Goal: Communication & Community: Answer question/provide support

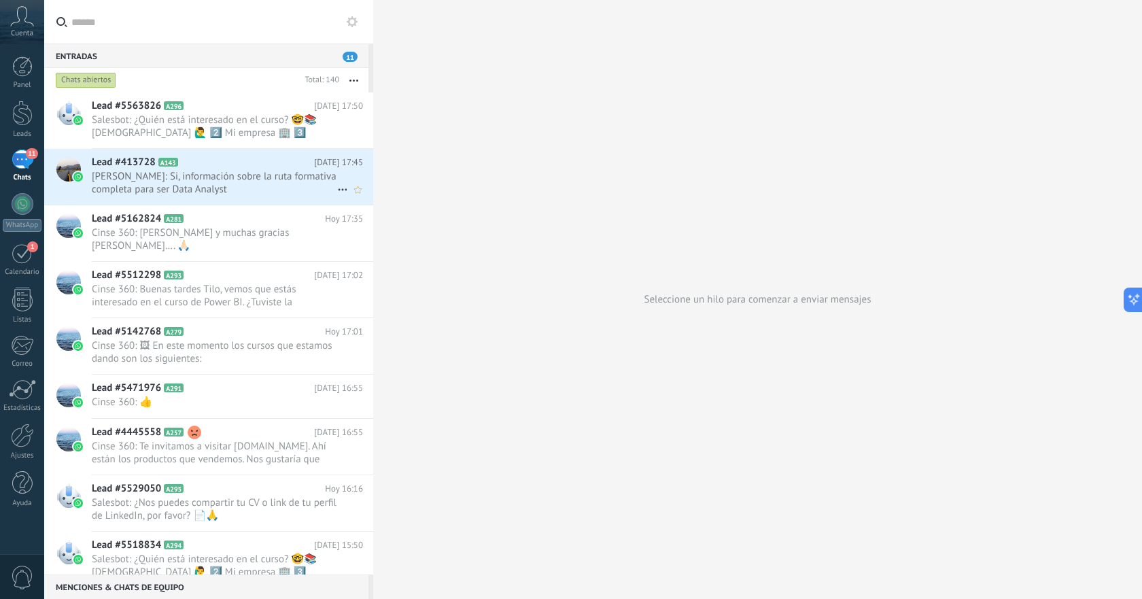
click at [275, 179] on span "[PERSON_NAME]: Si, información sobre la ruta formativa completa para ser Data A…" at bounding box center [214, 183] width 245 height 26
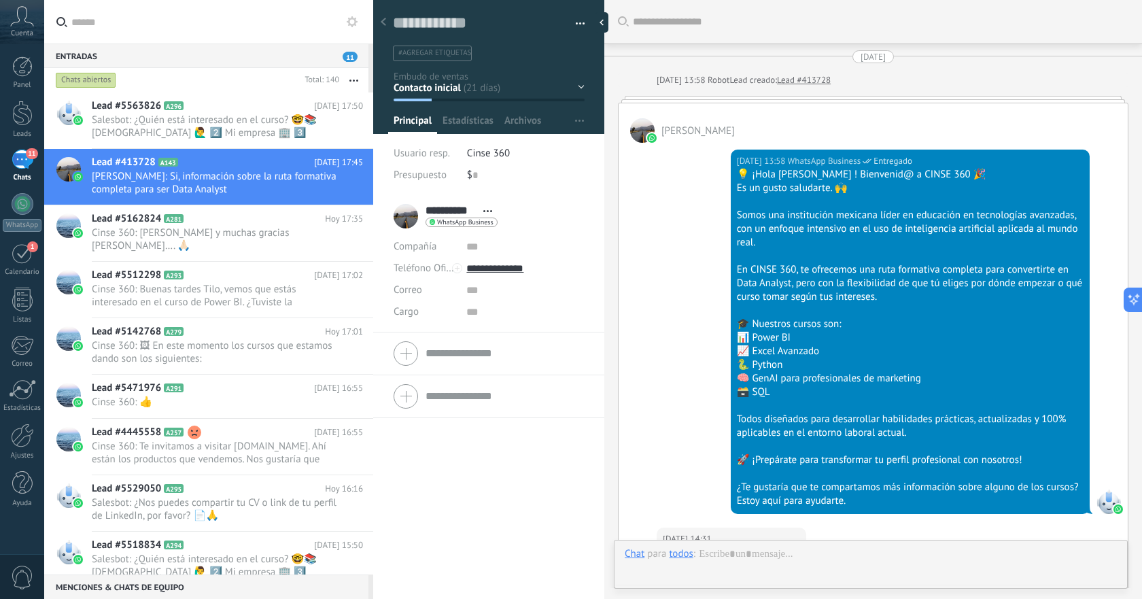
scroll to position [739, 0]
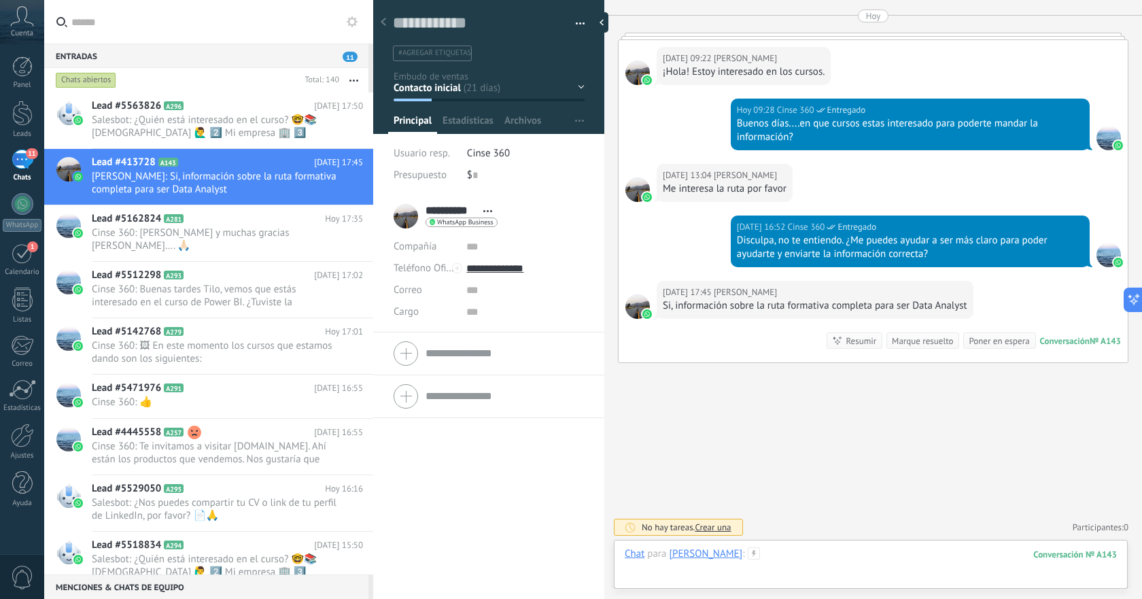
click at [857, 554] on div at bounding box center [870, 567] width 492 height 41
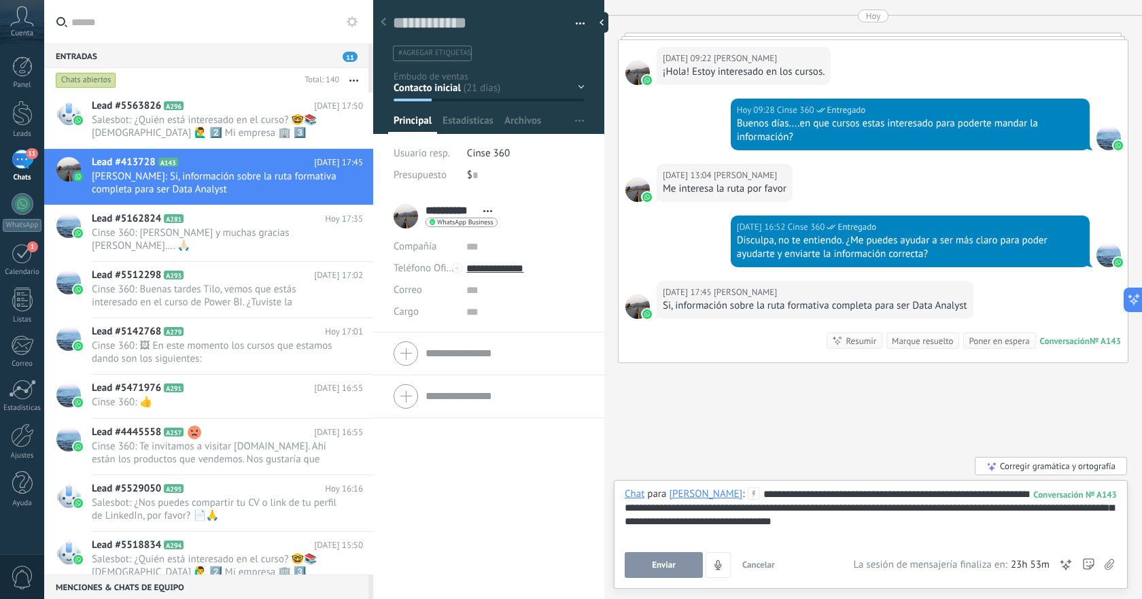
click at [654, 564] on span "Enviar" at bounding box center [664, 565] width 24 height 10
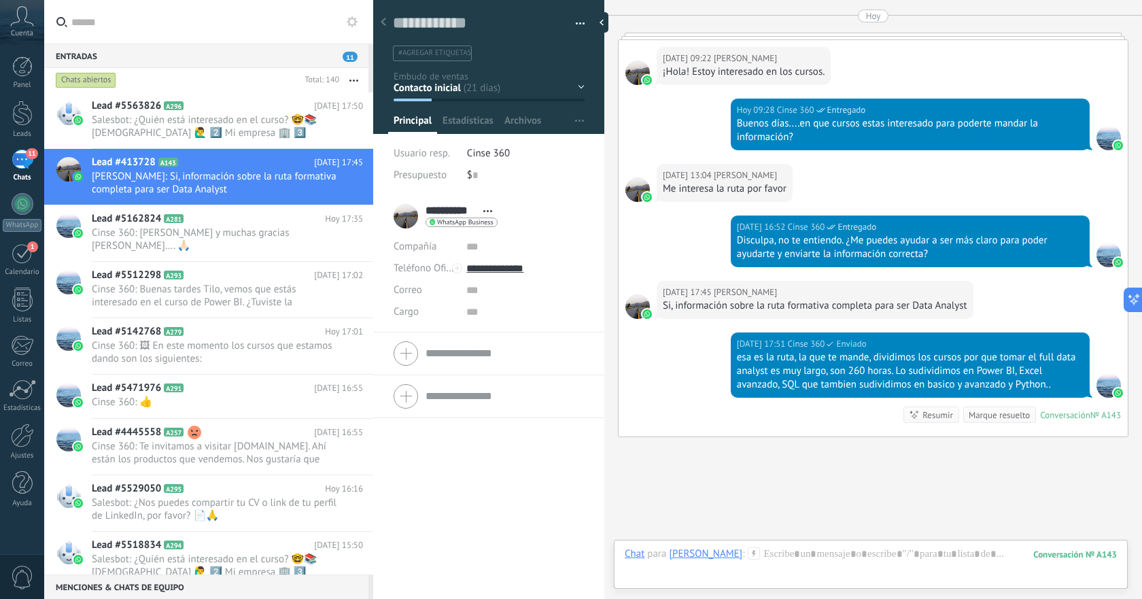
scroll to position [813, 0]
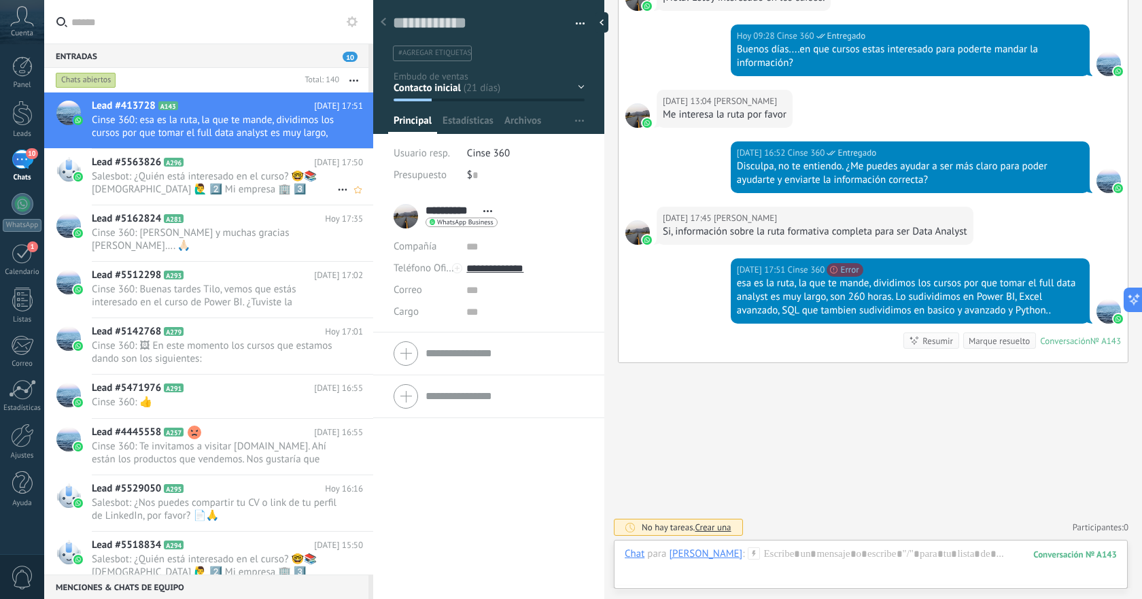
click at [223, 181] on span "Salesbot: ¿Quién está interesado en el curso? 🤓📚 [DEMOGRAPHIC_DATA] 🙋‍♂️ 2️⃣ Mi…" at bounding box center [214, 183] width 245 height 26
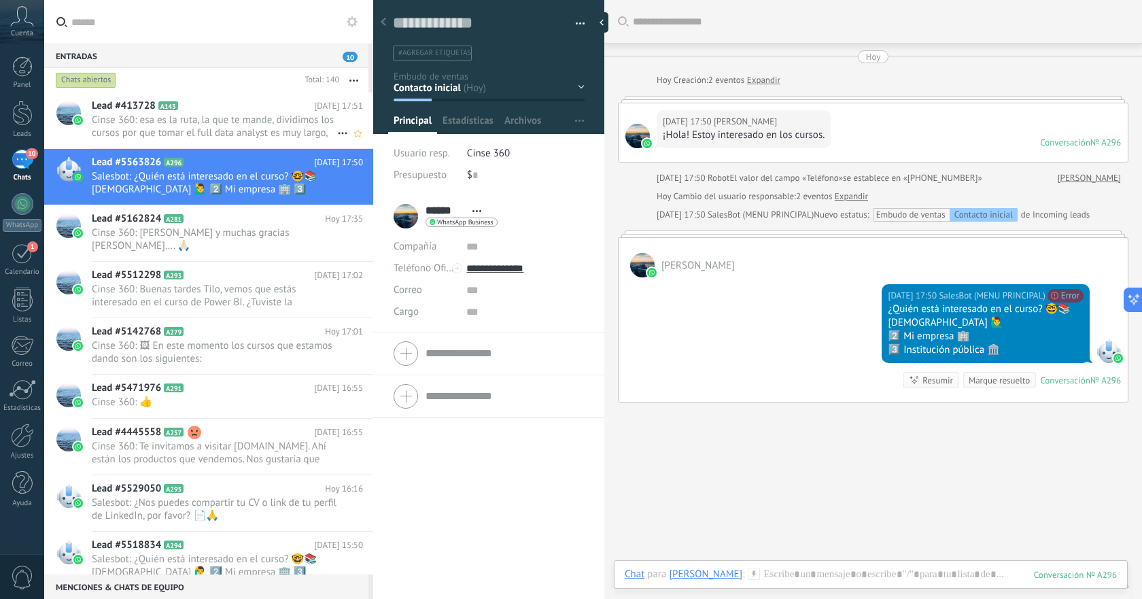
click at [205, 113] on div "Lead #413728 A143 [DATE] 17:51 Cinse 360: esa es la ruta, la que te mande, divi…" at bounding box center [232, 120] width 281 height 56
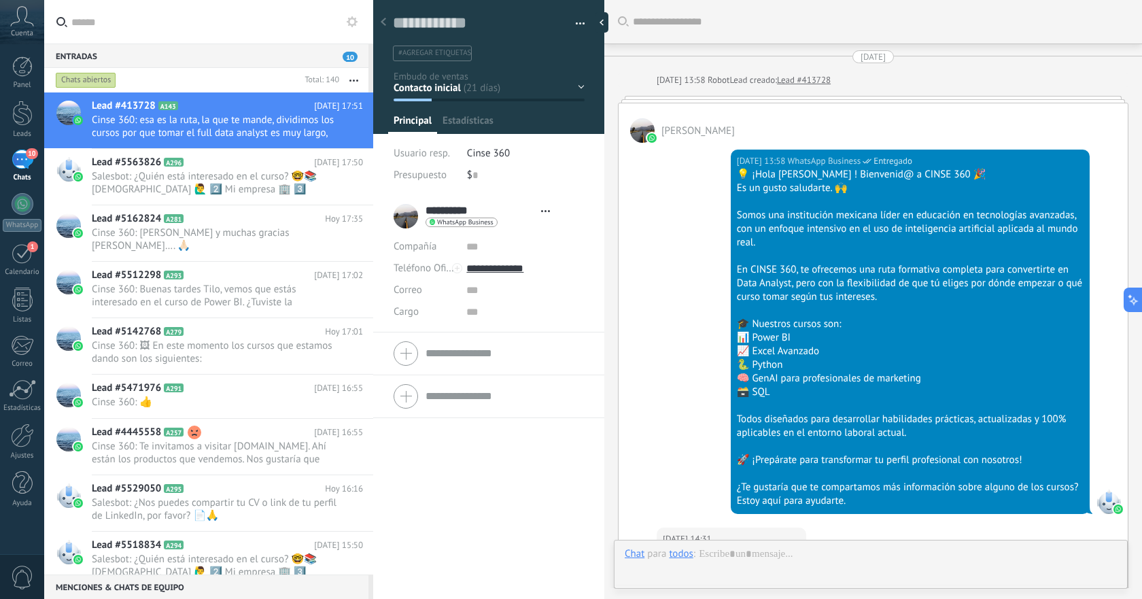
type textarea "**********"
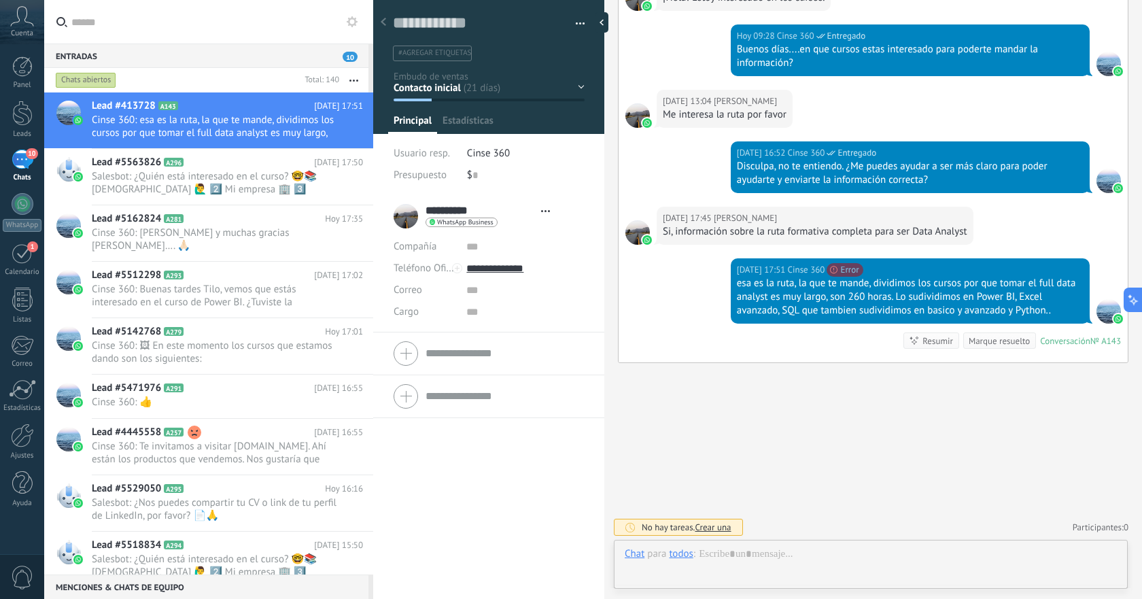
scroll to position [20, 0]
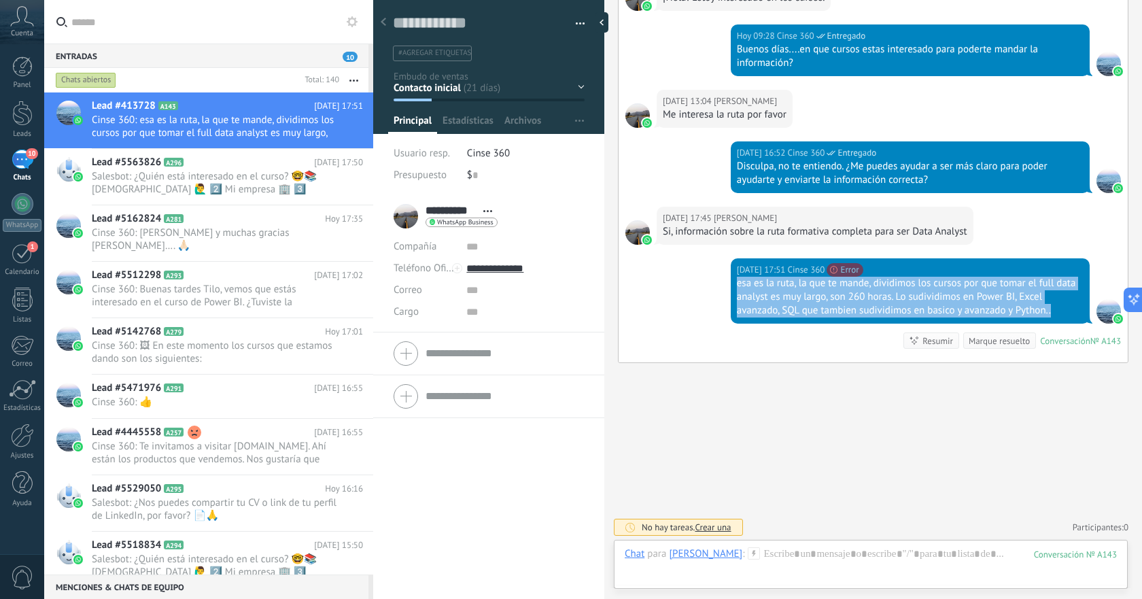
drag, startPoint x: 736, startPoint y: 285, endPoint x: 1080, endPoint y: 314, distance: 345.0
click at [1080, 314] on div "[DATE] 17:51 Cinse 360 (#131000) Something went wrong: {"details":"Something we…" at bounding box center [909, 290] width 359 height 65
copy div "esa es la ruta, la que te mande, dividimos los cursos por que tomar el full dat…"
click at [817, 559] on div at bounding box center [870, 567] width 492 height 41
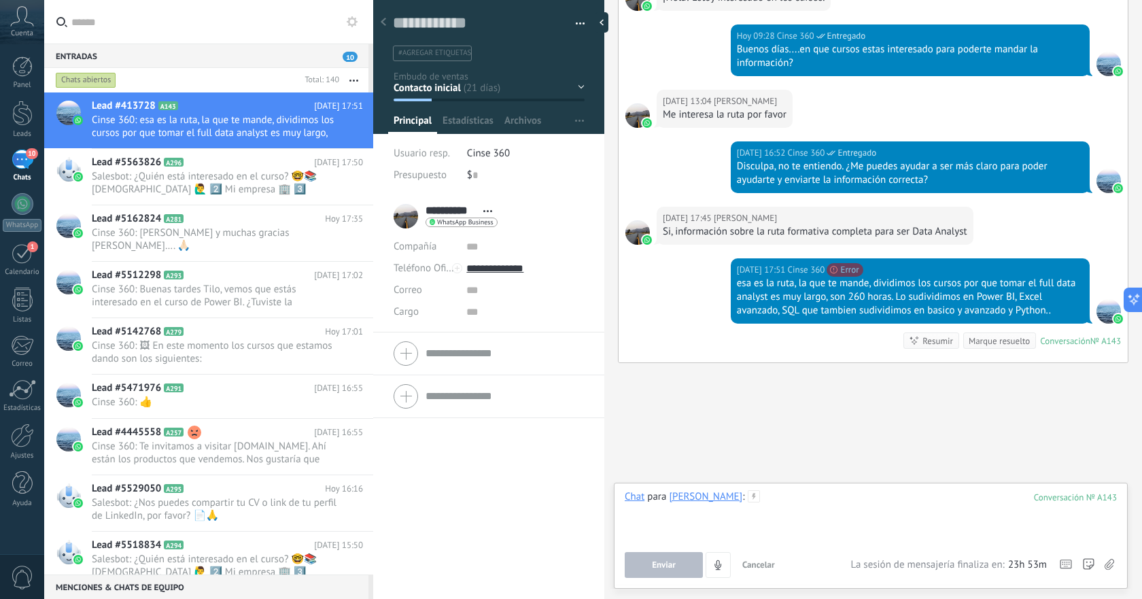
click at [812, 508] on div at bounding box center [870, 516] width 492 height 52
paste div
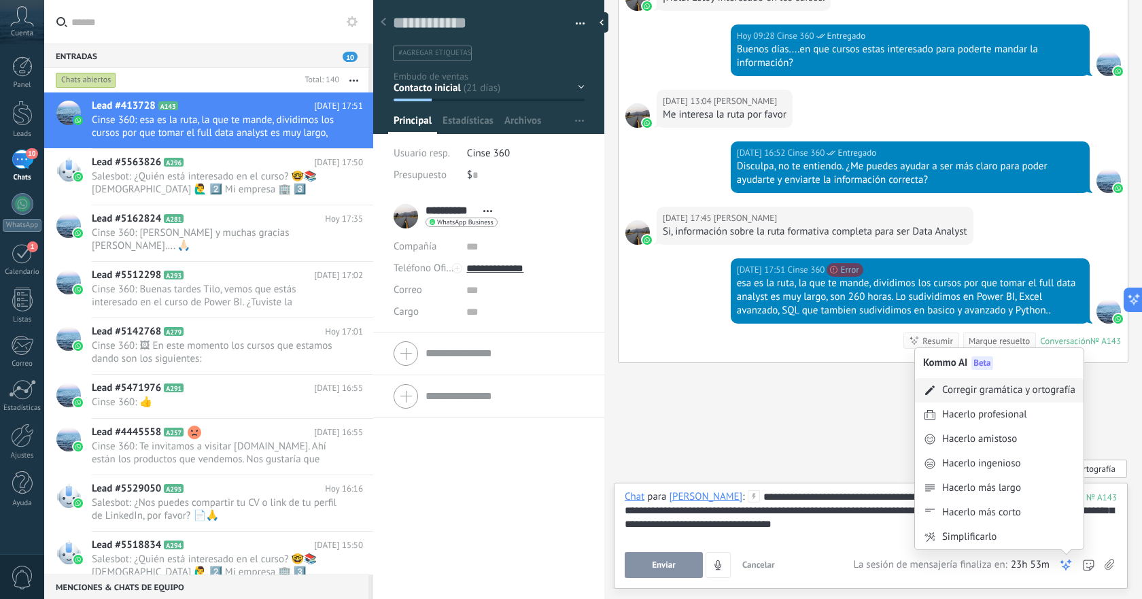
click at [1006, 390] on div "Corregir gramática y ortografía" at bounding box center [1008, 390] width 133 height 14
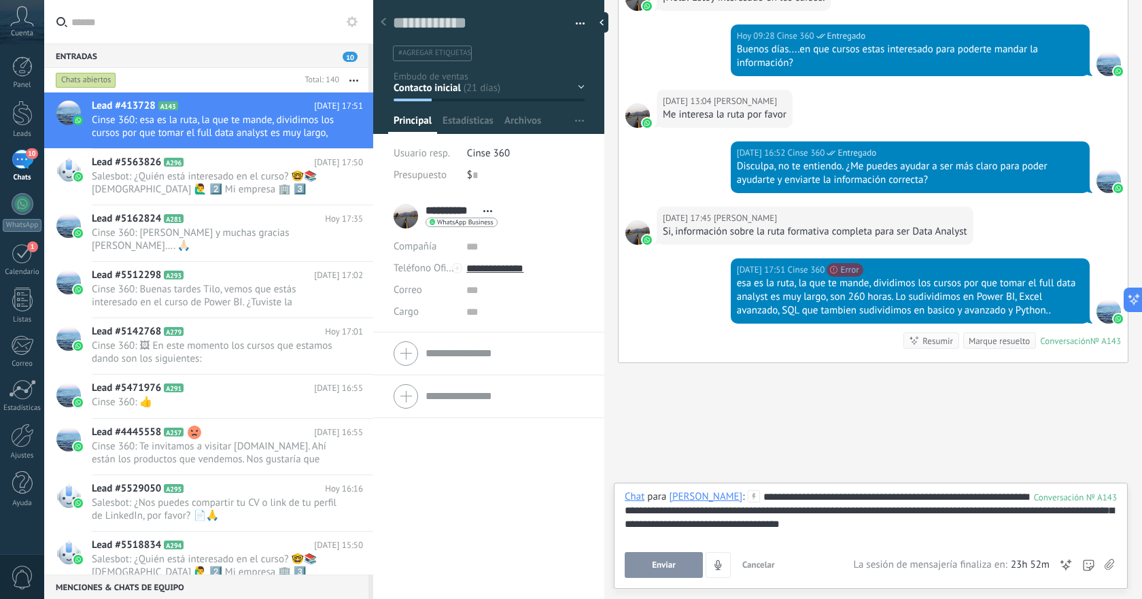
click at [669, 566] on span "Enviar" at bounding box center [664, 565] width 24 height 10
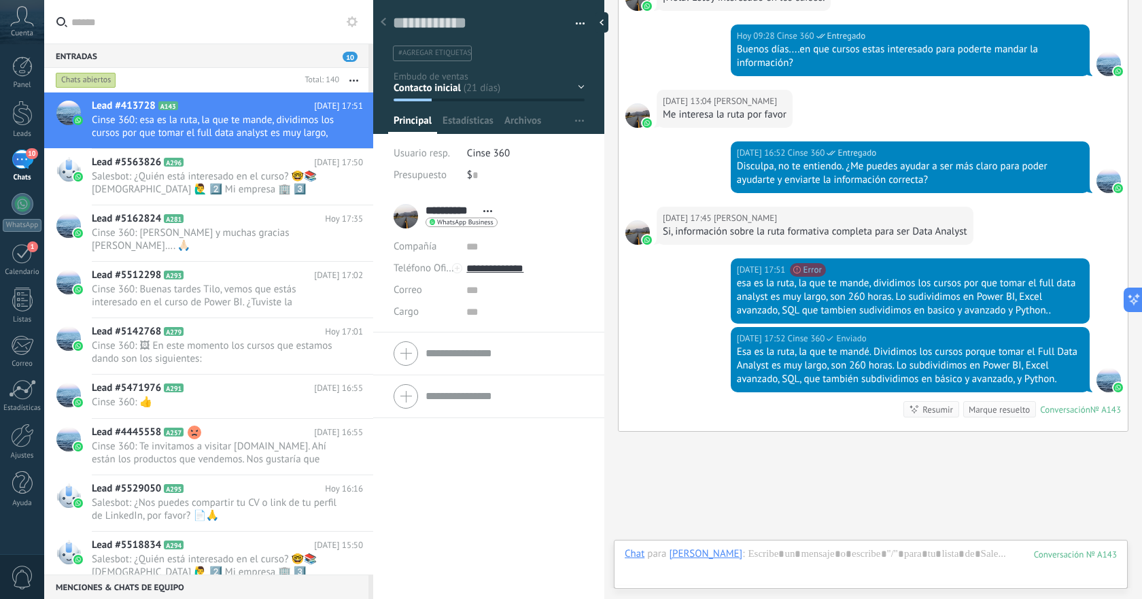
scroll to position [882, 0]
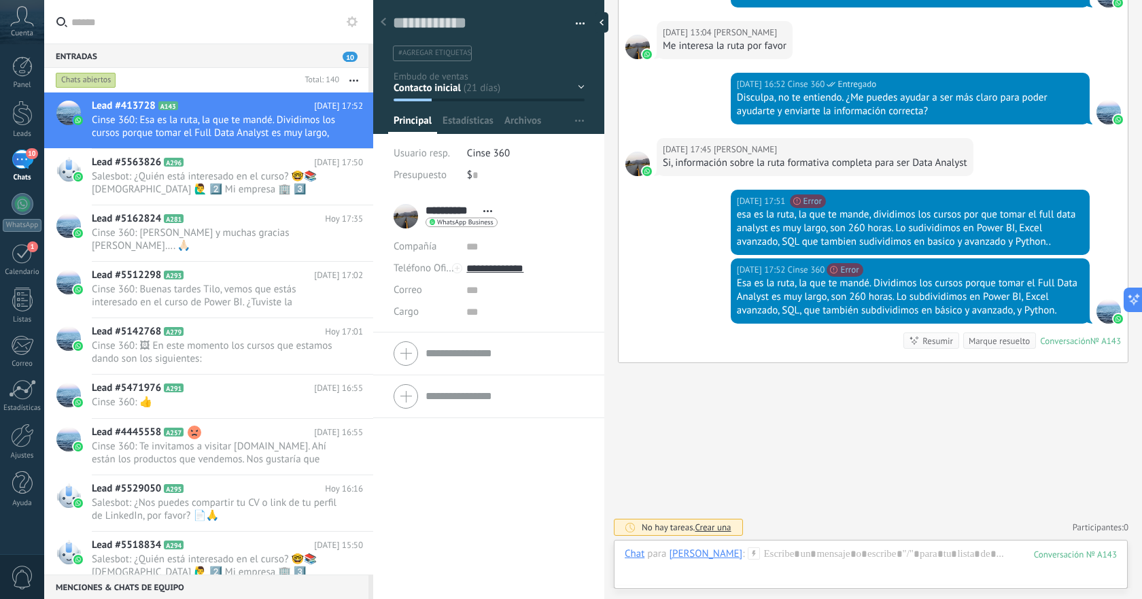
click at [575, 22] on button "button" at bounding box center [575, 24] width 20 height 20
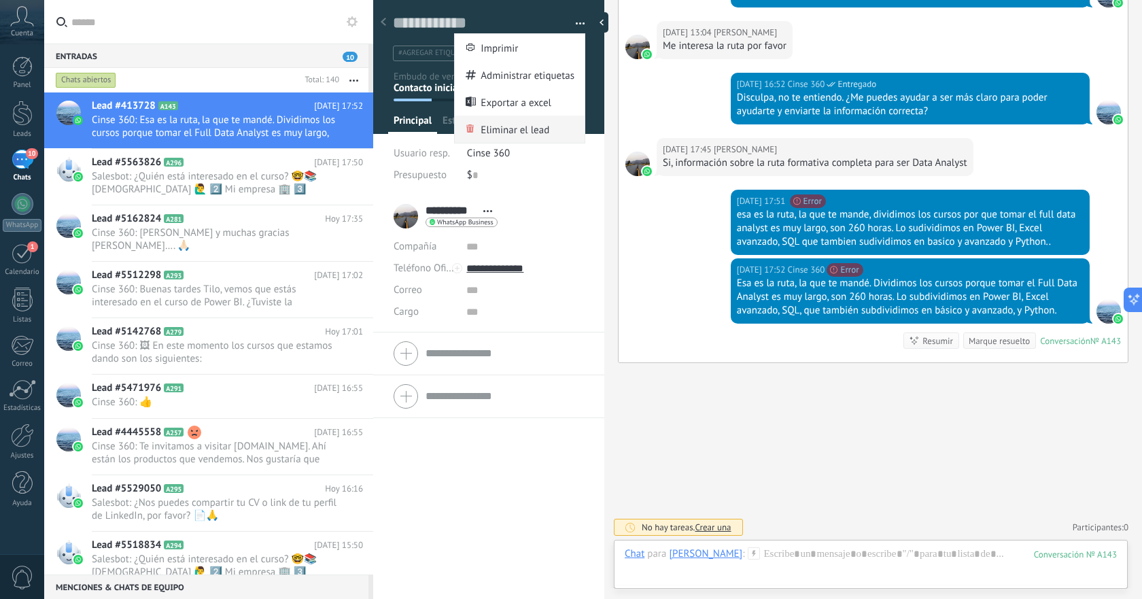
click at [516, 126] on span "Eliminar el lead" at bounding box center [514, 129] width 69 height 27
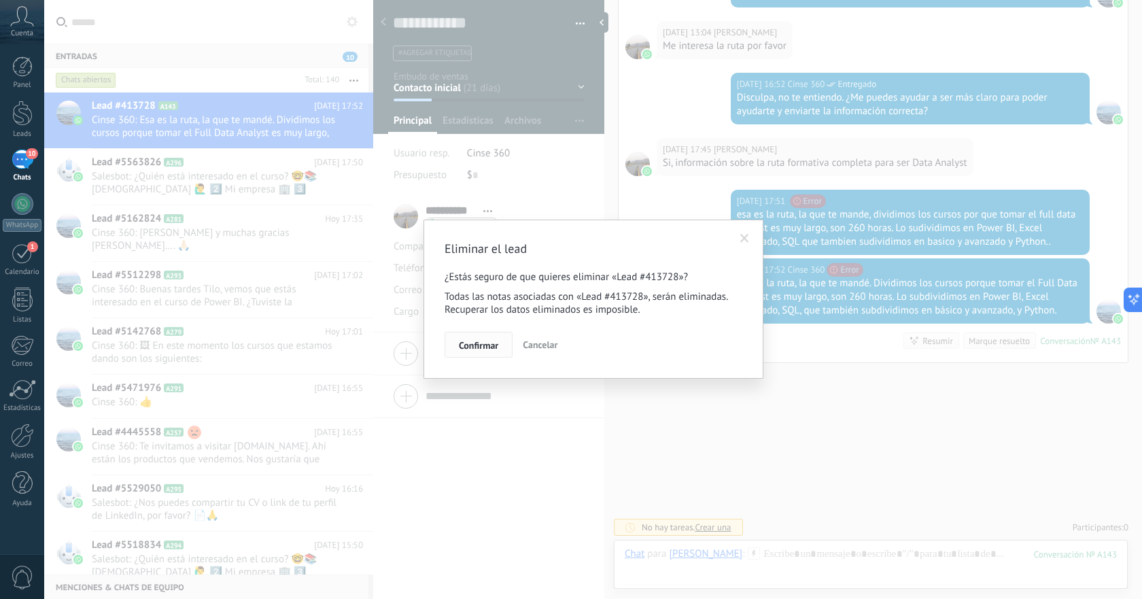
click at [480, 346] on span "Confirmar" at bounding box center [478, 345] width 39 height 10
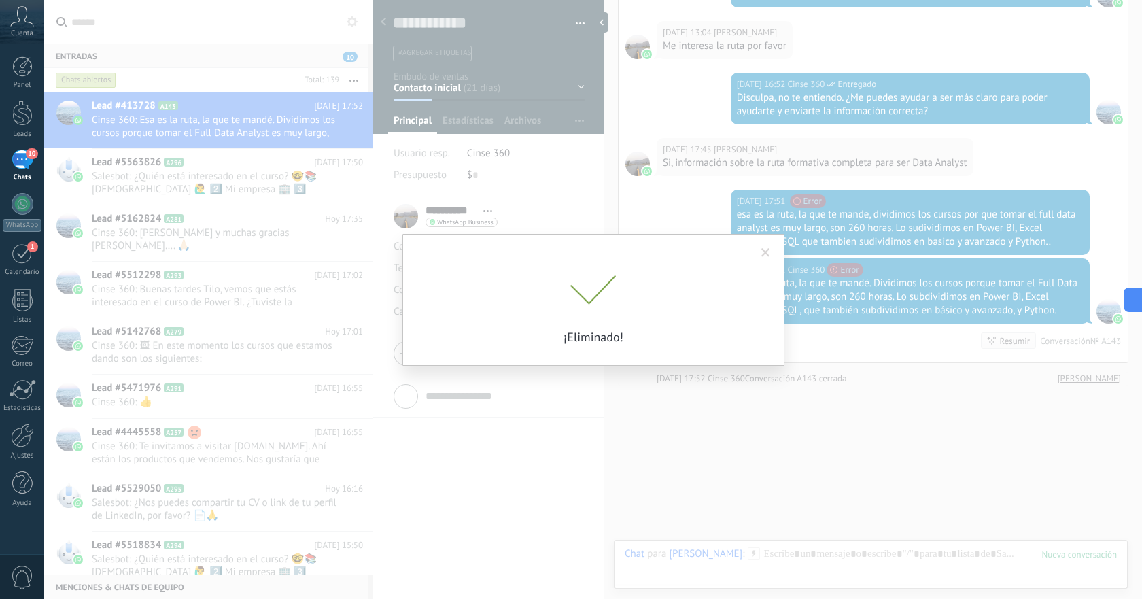
scroll to position [904, 0]
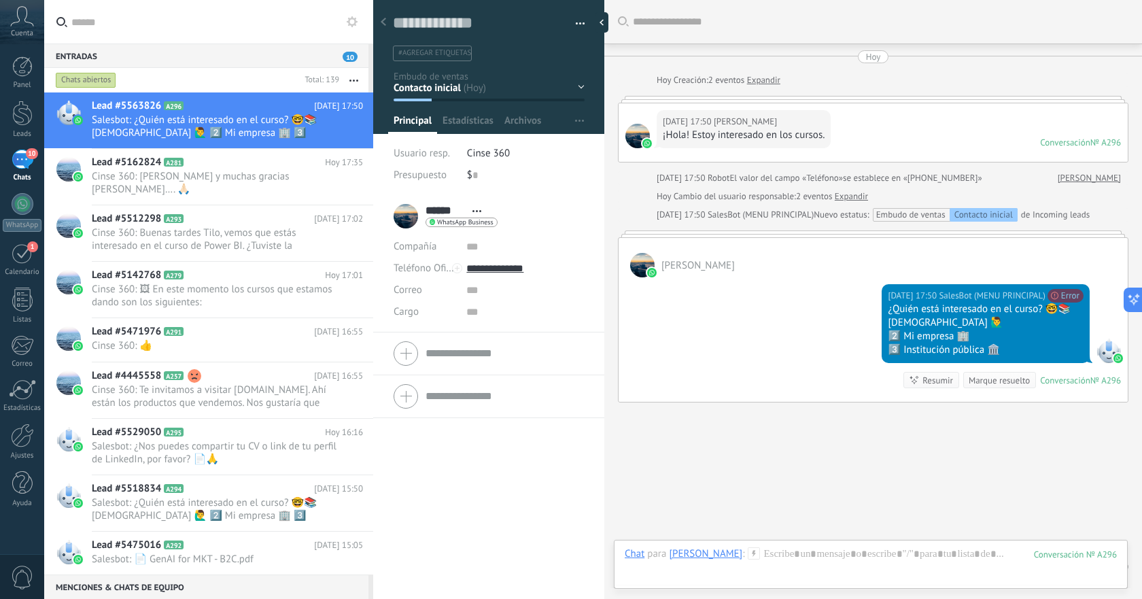
scroll to position [40, 0]
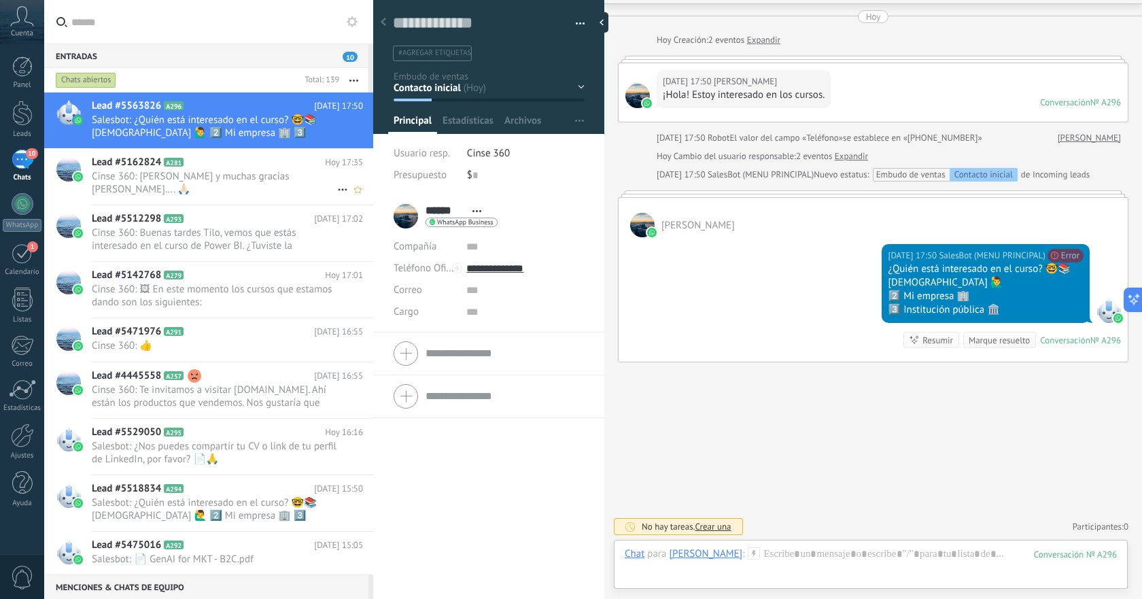
click at [224, 184] on div "Lead #5162824 A281 [DATE] 17:35 Cinse 360: Suerte y muchas gracias [PERSON_NAME…" at bounding box center [232, 177] width 281 height 56
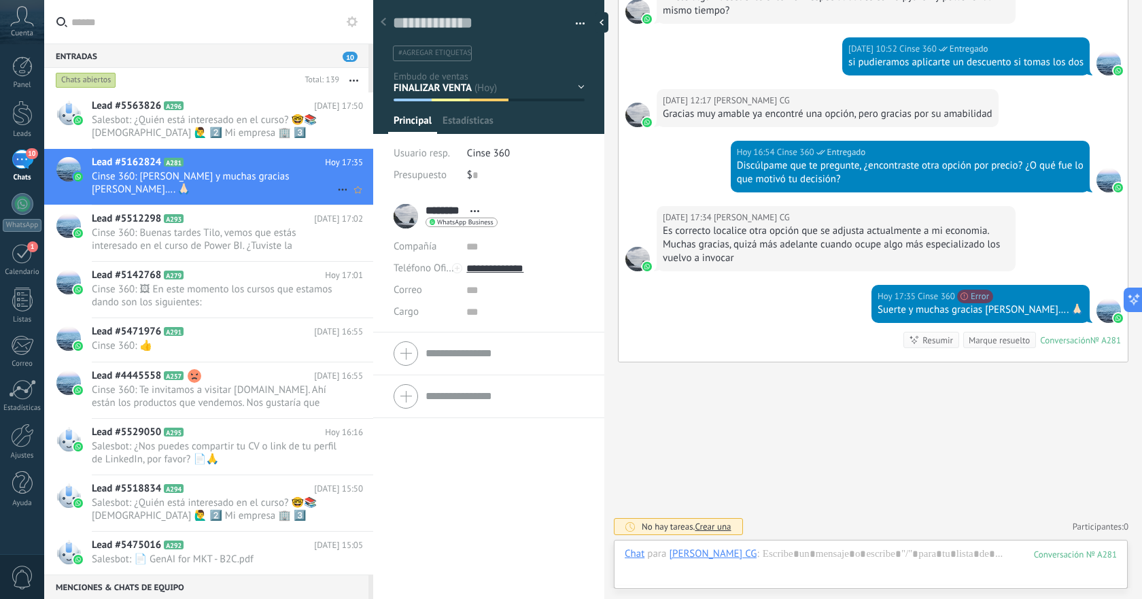
scroll to position [20, 0]
click at [207, 226] on span "Cinse 360: Buenas tardes Tilo, vemos que estás interesado en el curso de Power …" at bounding box center [214, 239] width 245 height 26
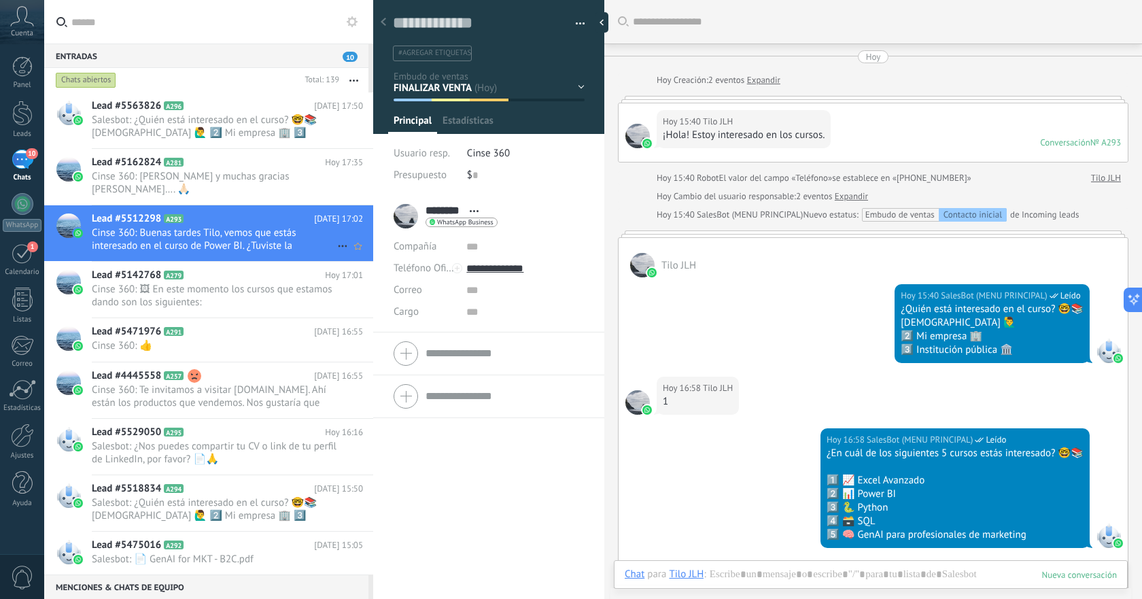
scroll to position [20, 0]
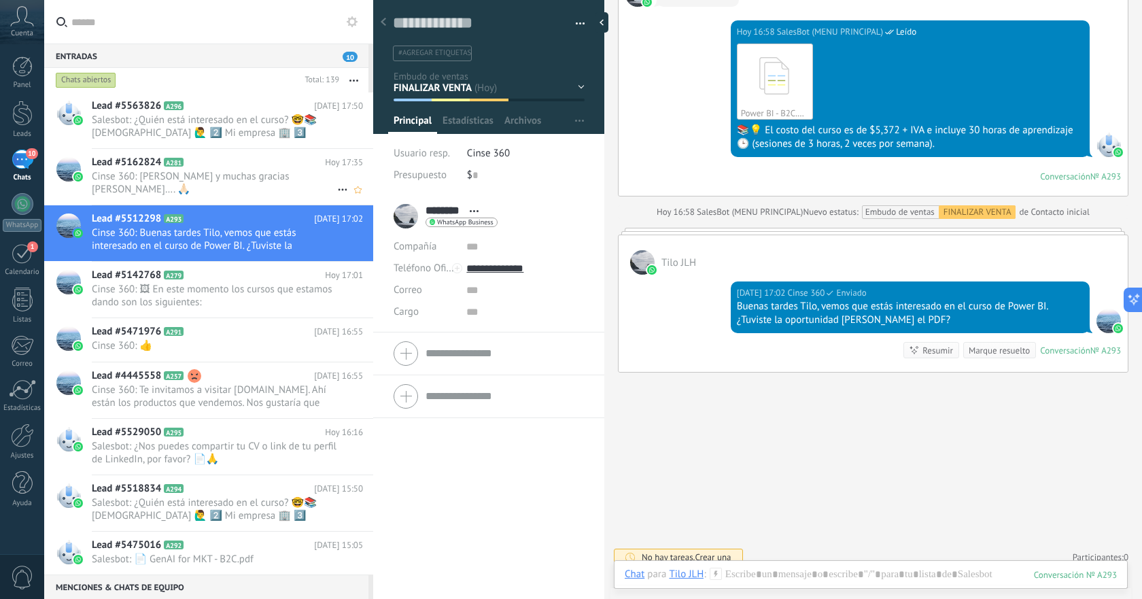
click at [235, 167] on h2 "Lead #5162824 A281" at bounding box center [208, 163] width 233 height 14
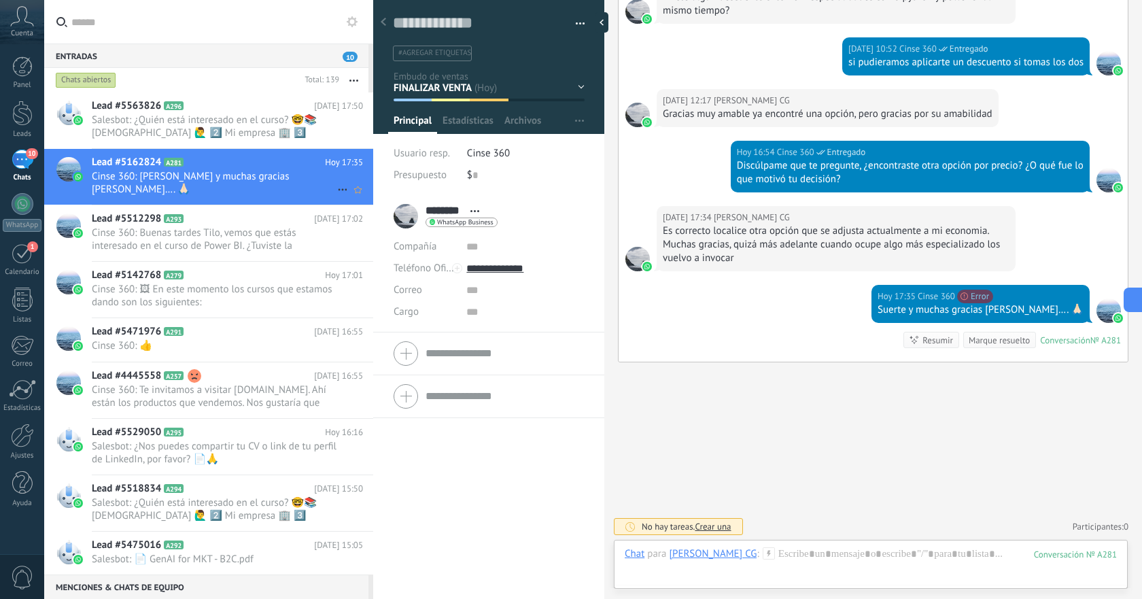
scroll to position [20, 0]
click at [577, 27] on button "button" at bounding box center [575, 24] width 20 height 20
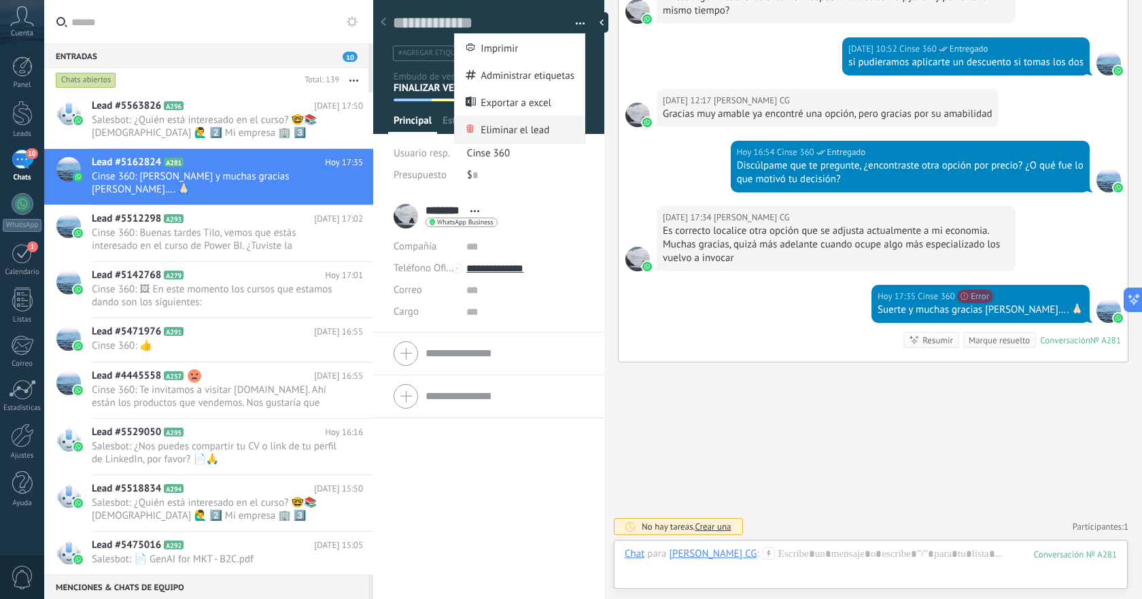
click at [520, 130] on span "Eliminar el lead" at bounding box center [514, 129] width 69 height 27
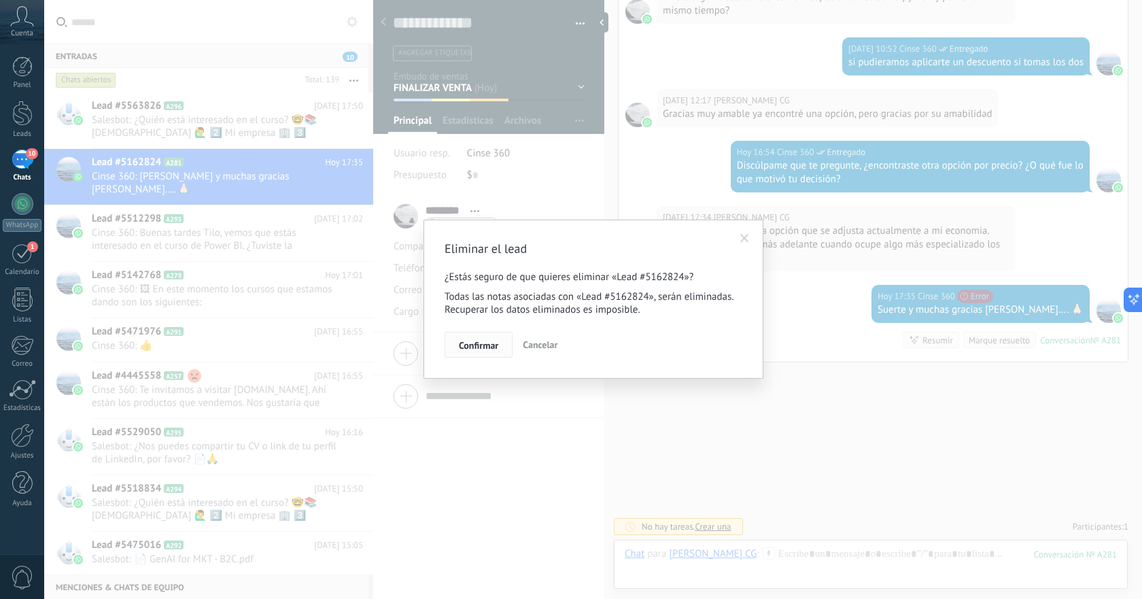
click at [477, 353] on button "Confirmar" at bounding box center [478, 345] width 68 height 26
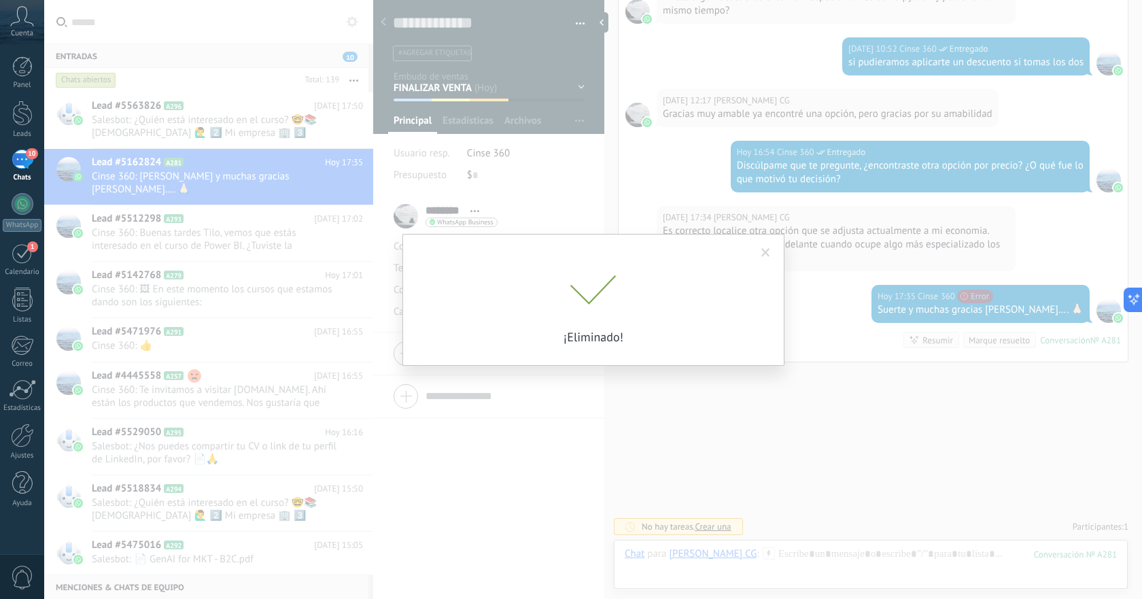
scroll to position [1383, 0]
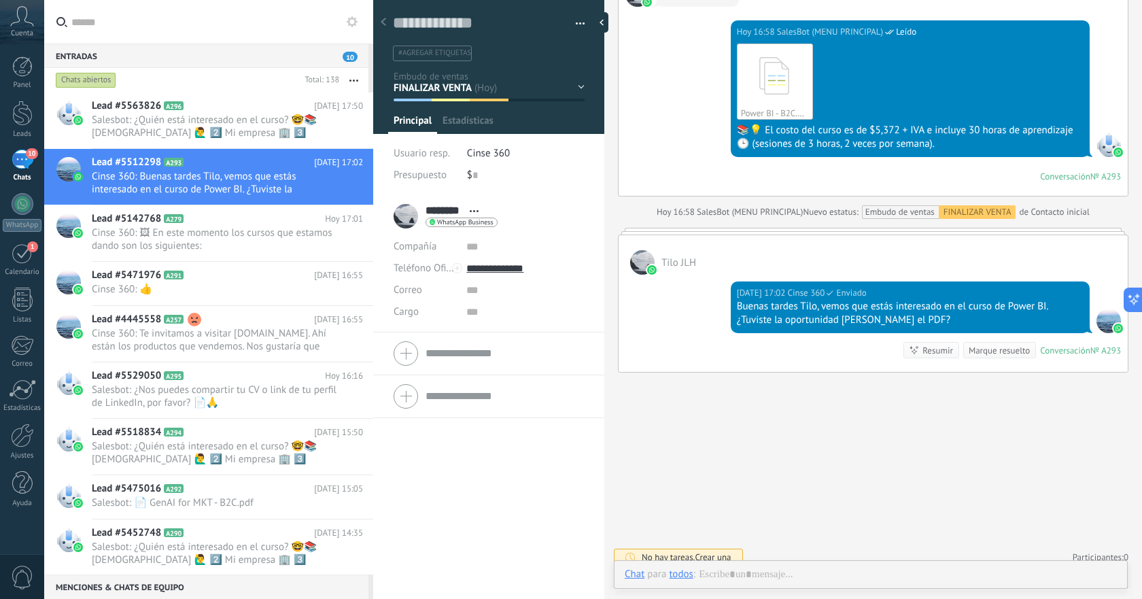
scroll to position [20, 0]
click at [22, 161] on div "10" at bounding box center [23, 159] width 22 height 20
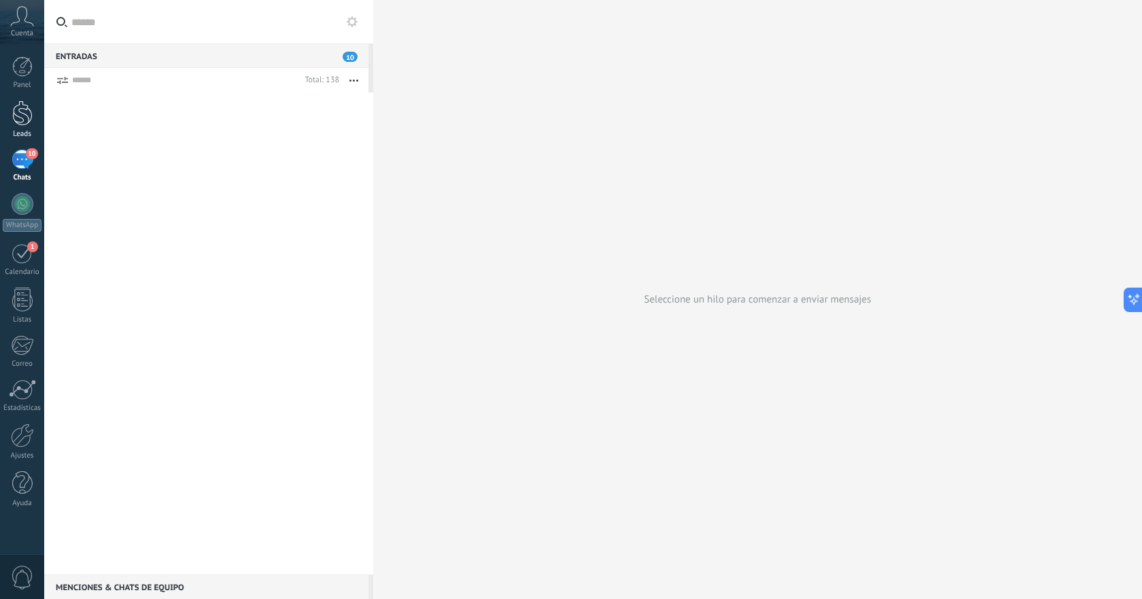
click at [29, 119] on div at bounding box center [22, 113] width 20 height 25
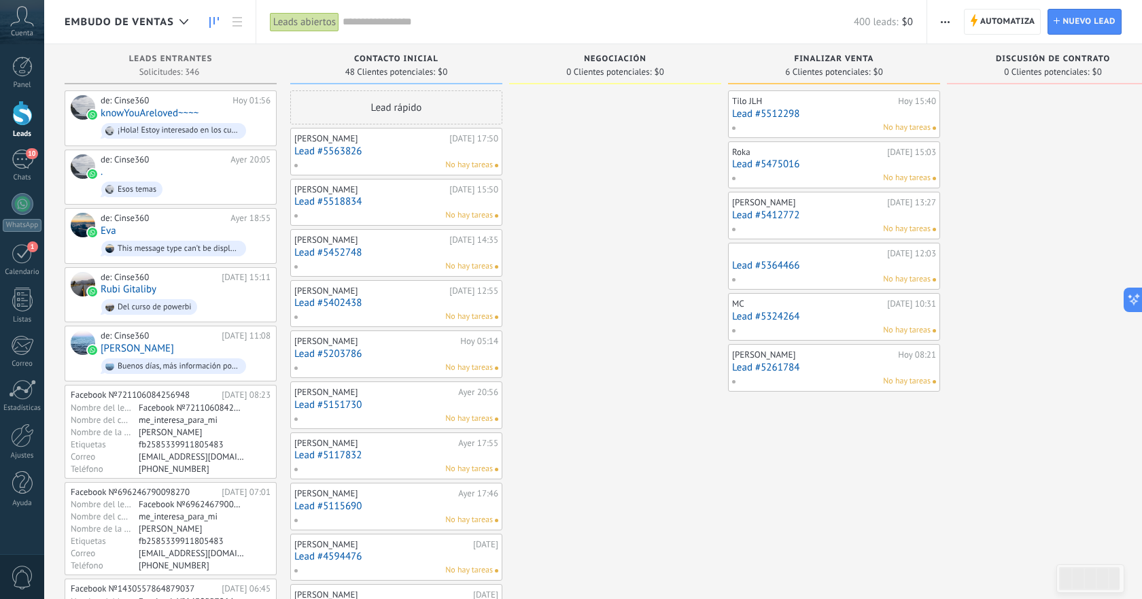
click at [833, 119] on link "Lead #5512298" at bounding box center [834, 114] width 204 height 12
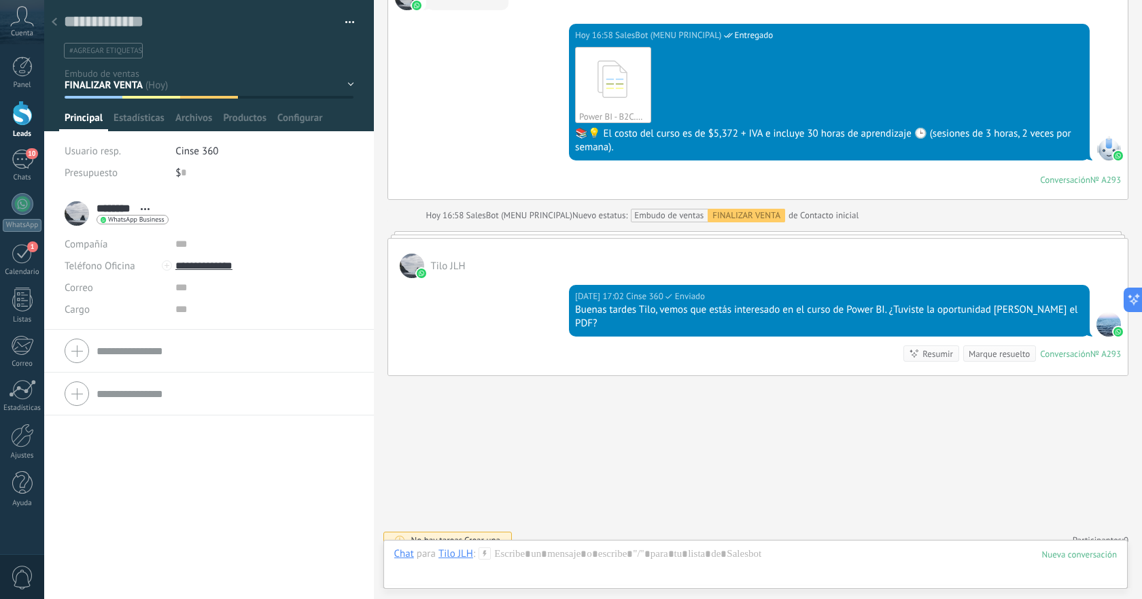
scroll to position [20, 0]
click at [48, 21] on div at bounding box center [54, 23] width 19 height 27
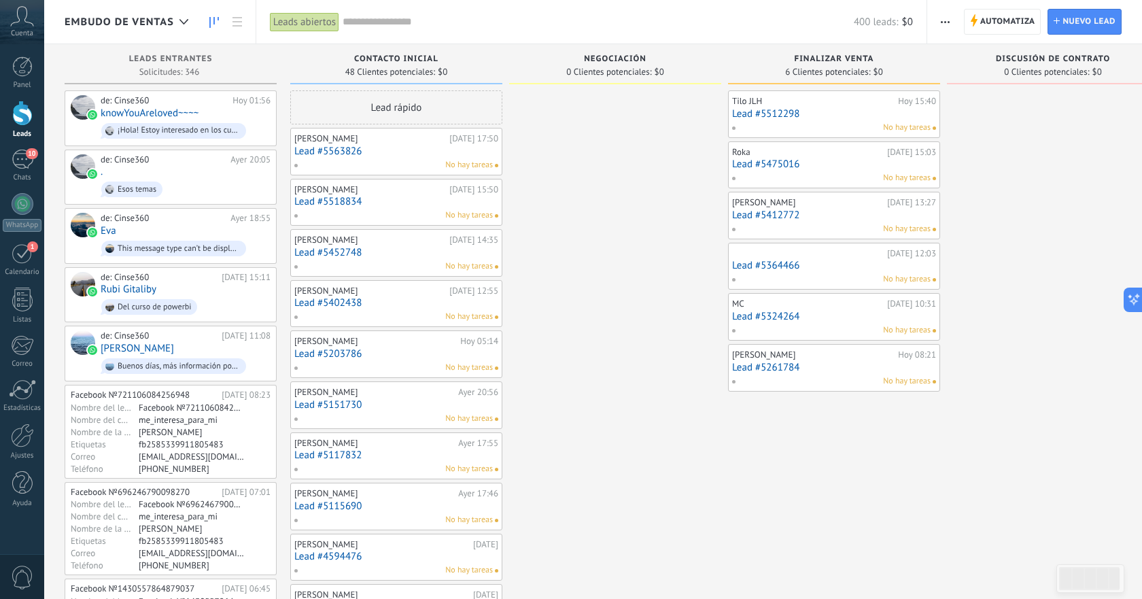
click at [834, 163] on link "Lead #5475016" at bounding box center [834, 164] width 204 height 12
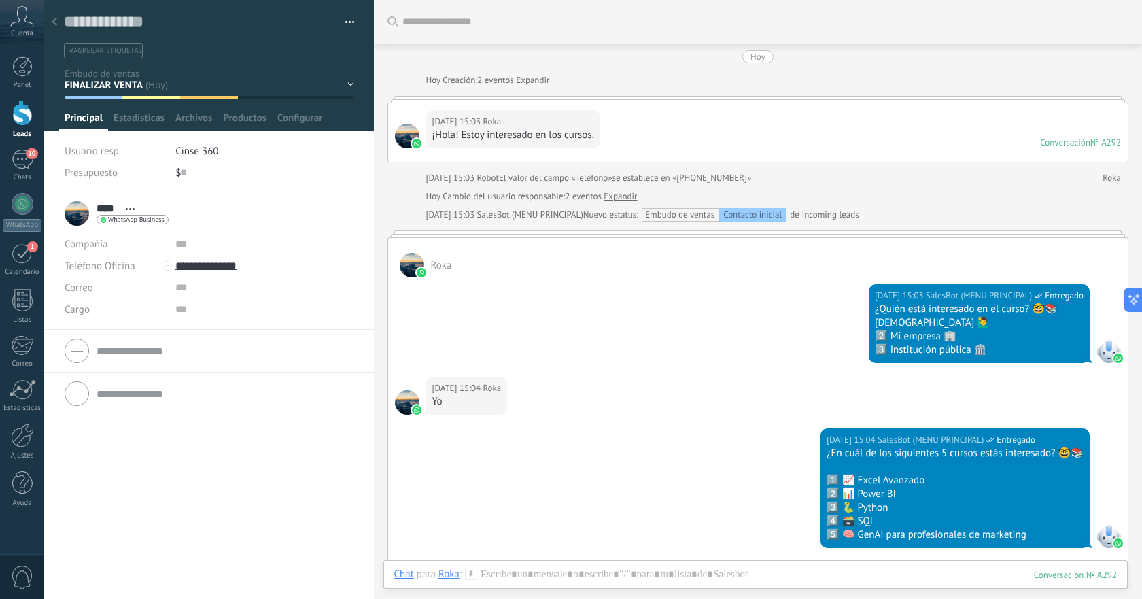
scroll to position [625, 0]
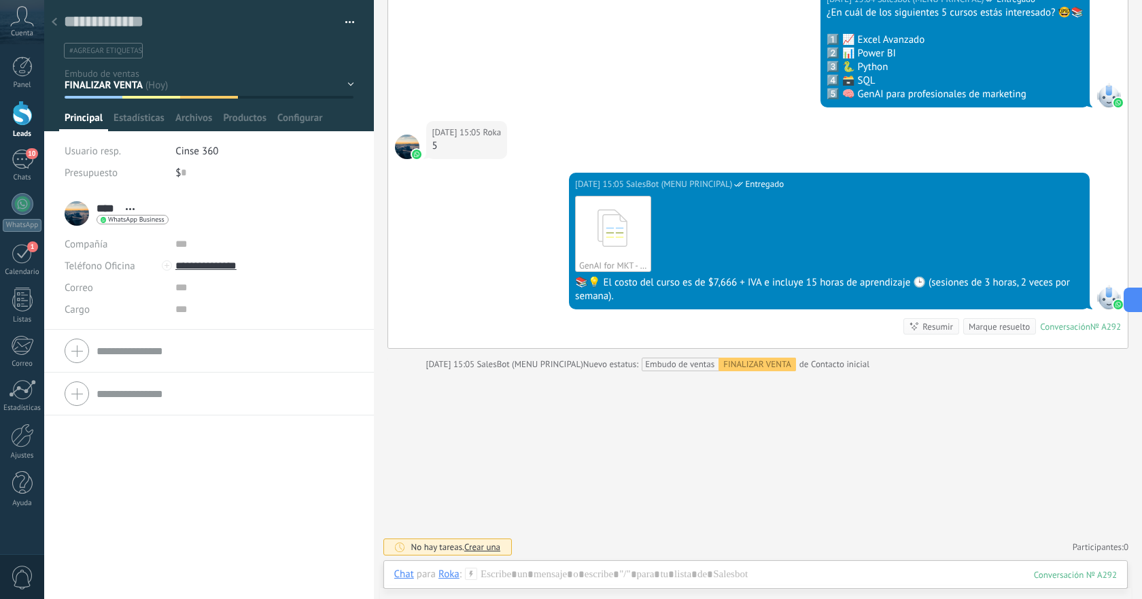
click at [52, 25] on icon at bounding box center [54, 22] width 5 height 8
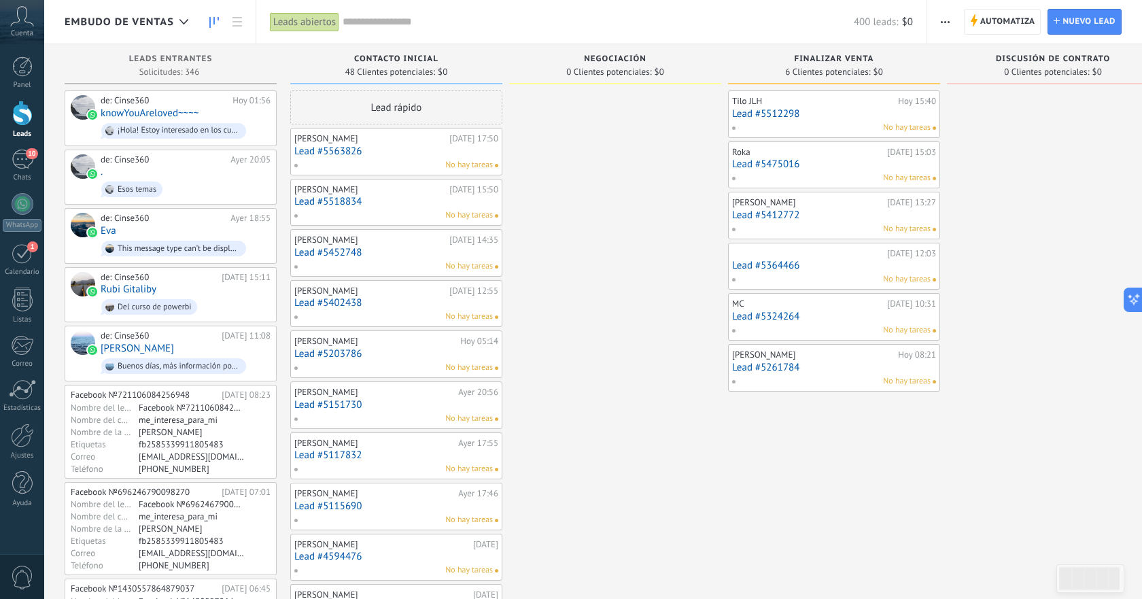
click at [841, 109] on link "Lead #5512298" at bounding box center [834, 114] width 204 height 12
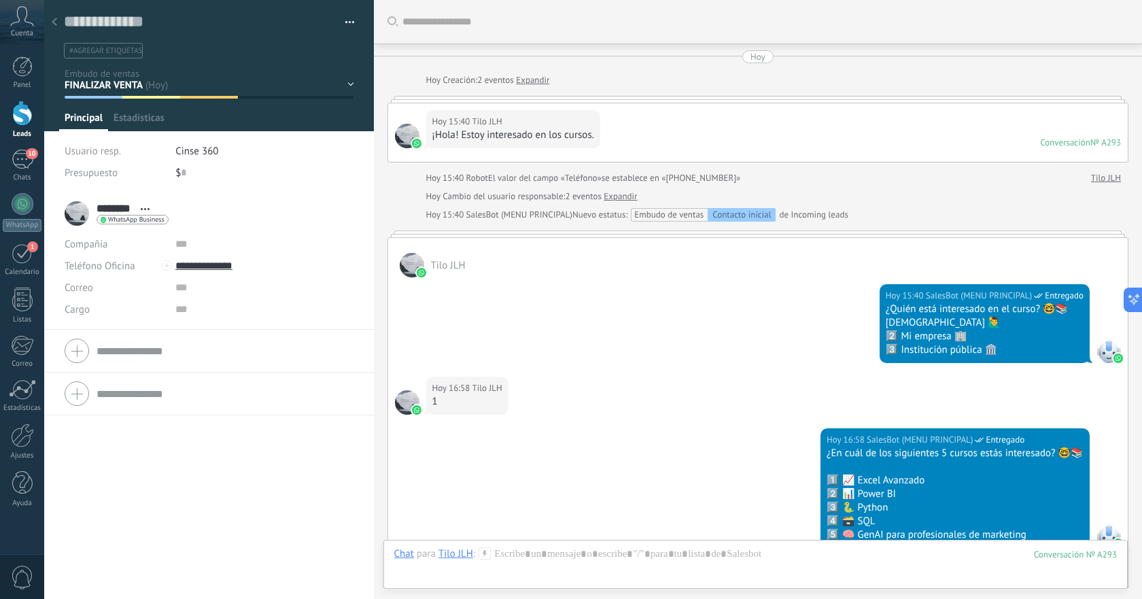
scroll to position [774, 0]
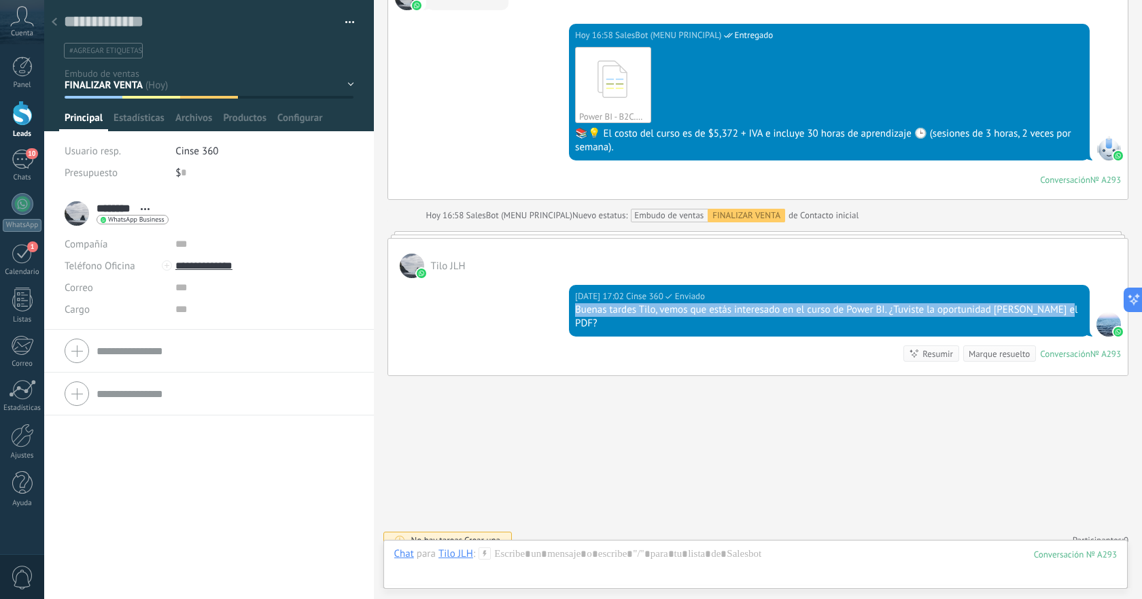
drag, startPoint x: 594, startPoint y: 313, endPoint x: 1078, endPoint y: 319, distance: 484.5
click at [1078, 319] on div "[DATE] 17:02 Cinse 360 Enviado Buenas tardes Tilo, vemos que estás interesado e…" at bounding box center [829, 311] width 520 height 52
copy div "Buenas tardes Tilo, vemos que estás interesado en el curso de Power BI. ¿Tuvist…"
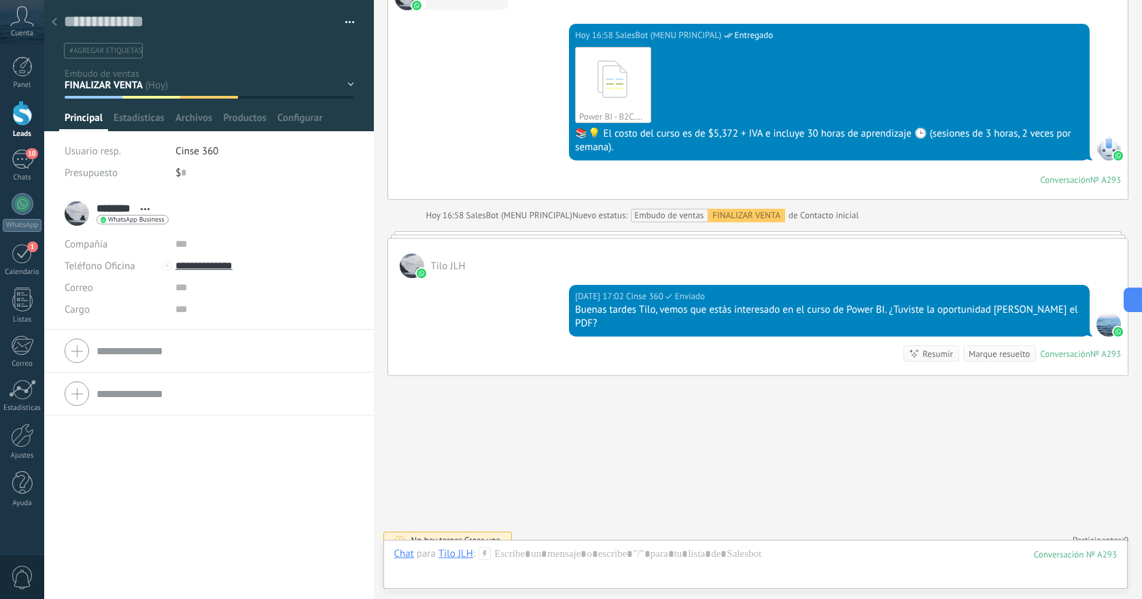
click at [54, 24] on use at bounding box center [54, 22] width 5 height 8
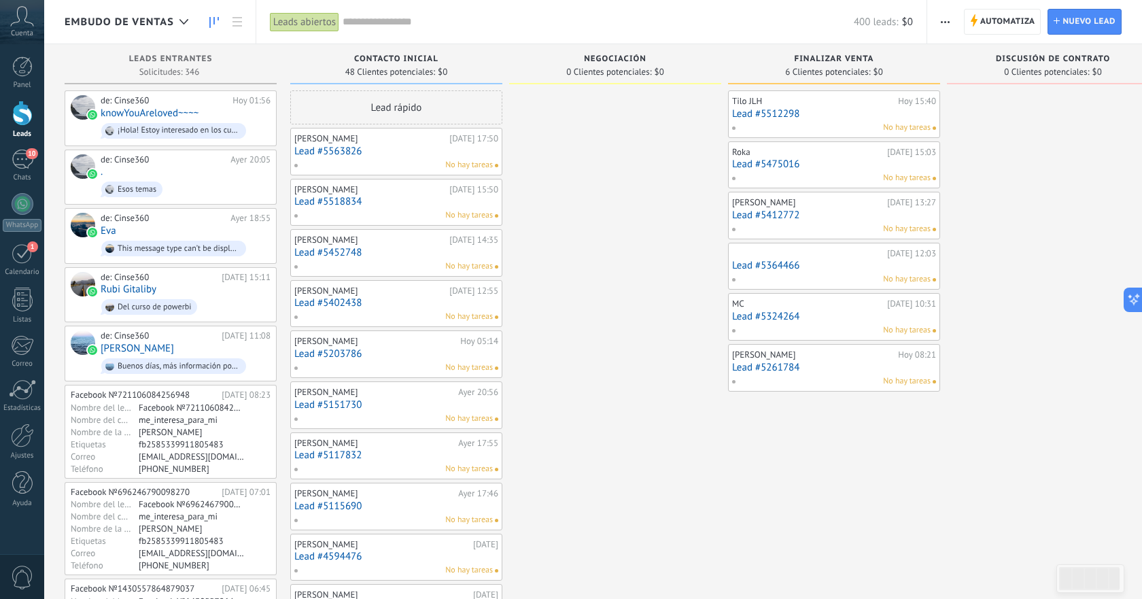
click at [843, 159] on link "Lead #5475016" at bounding box center [834, 164] width 204 height 12
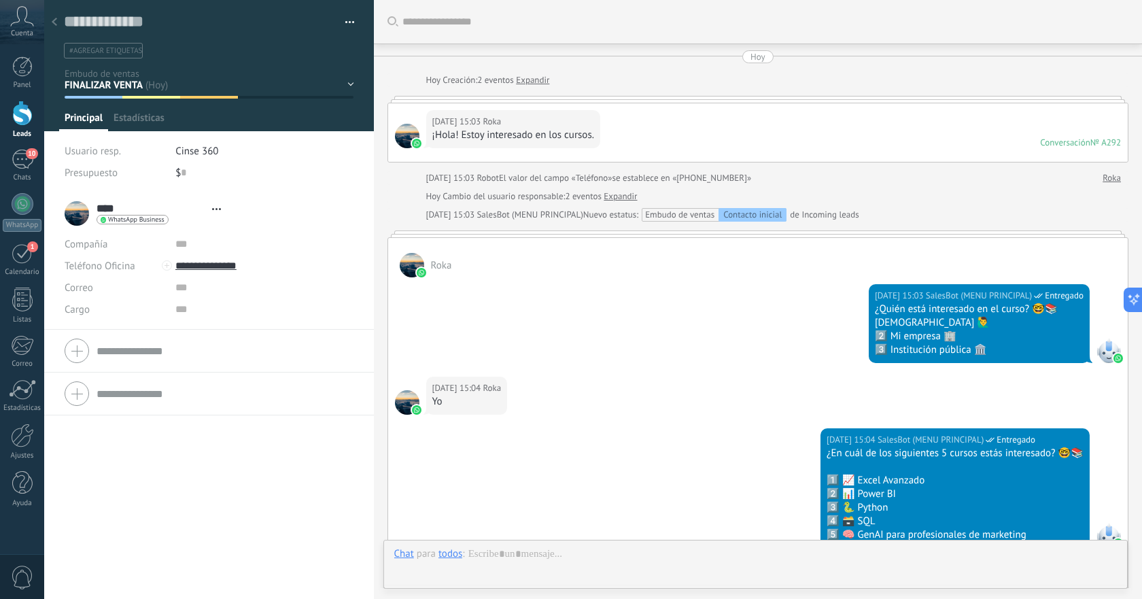
type textarea "**********"
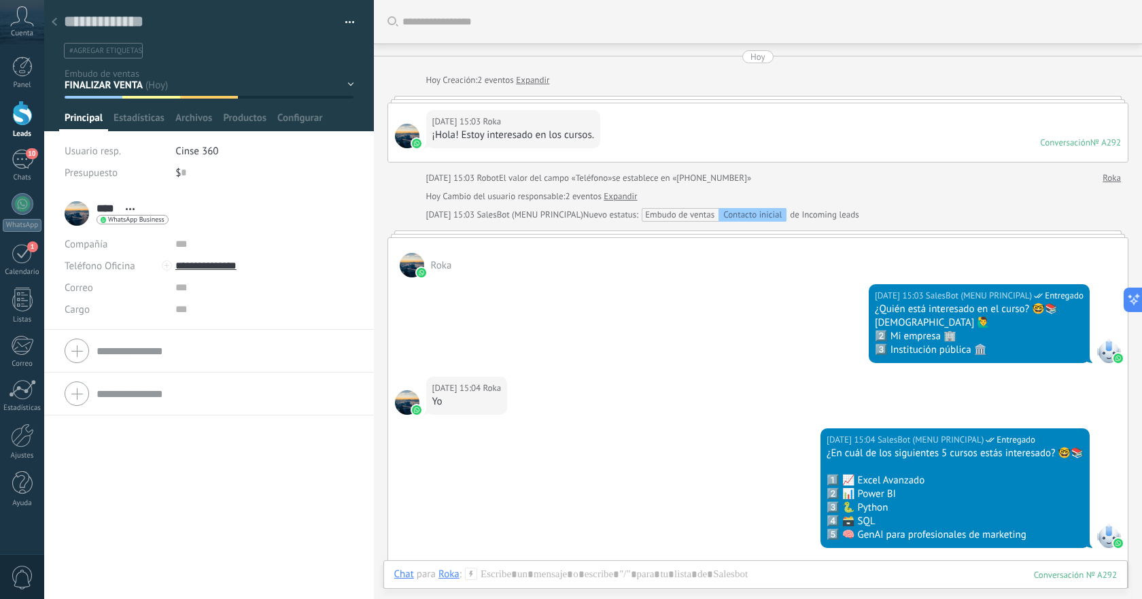
scroll to position [625, 0]
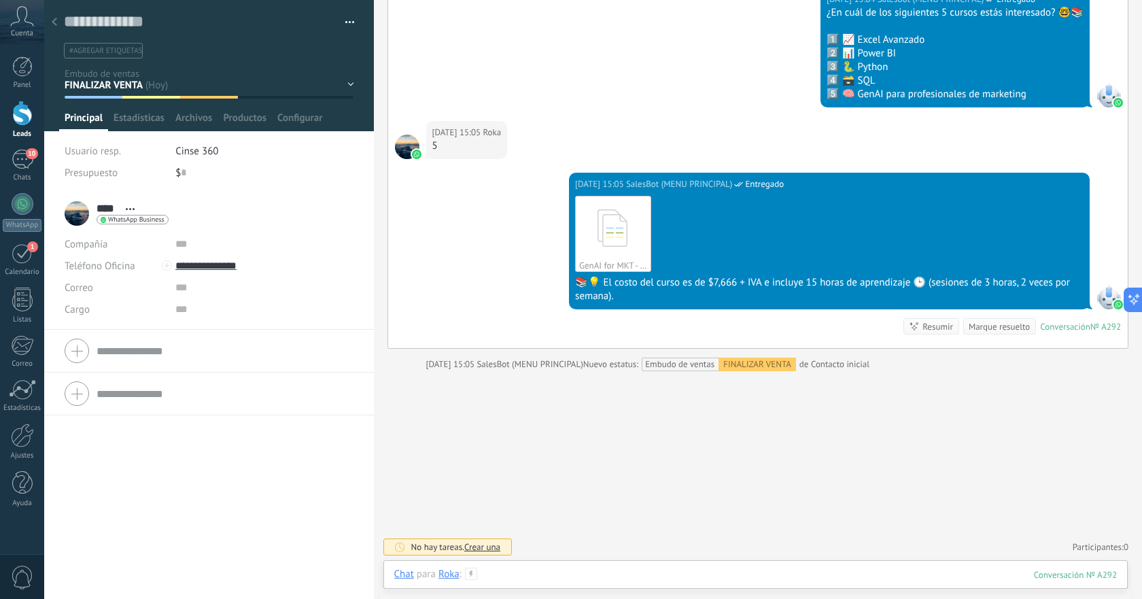
click at [705, 571] on div at bounding box center [755, 587] width 723 height 41
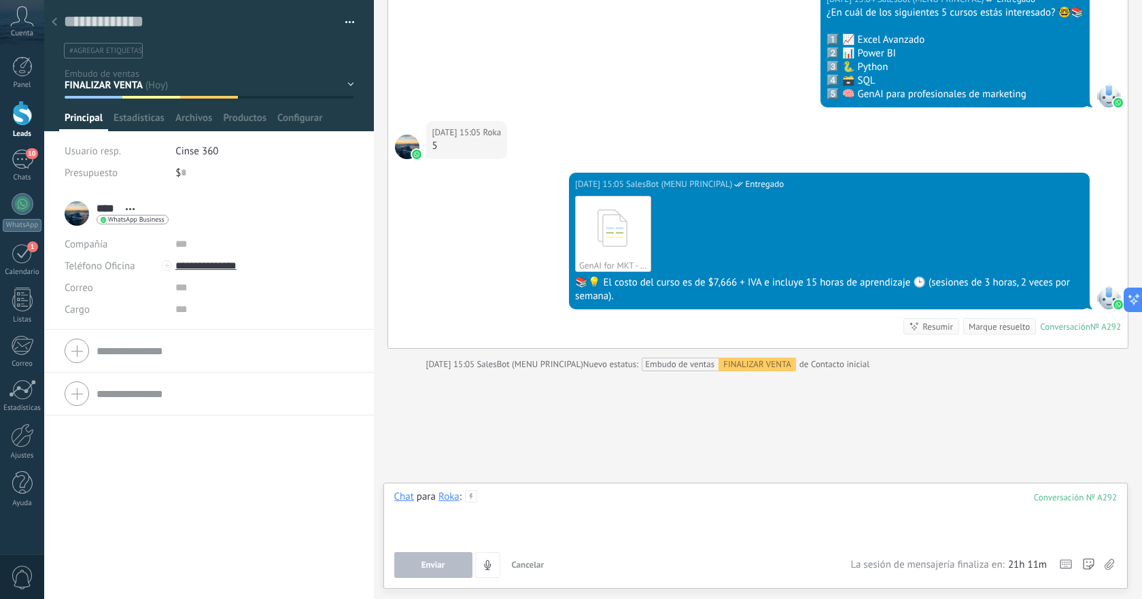
paste div
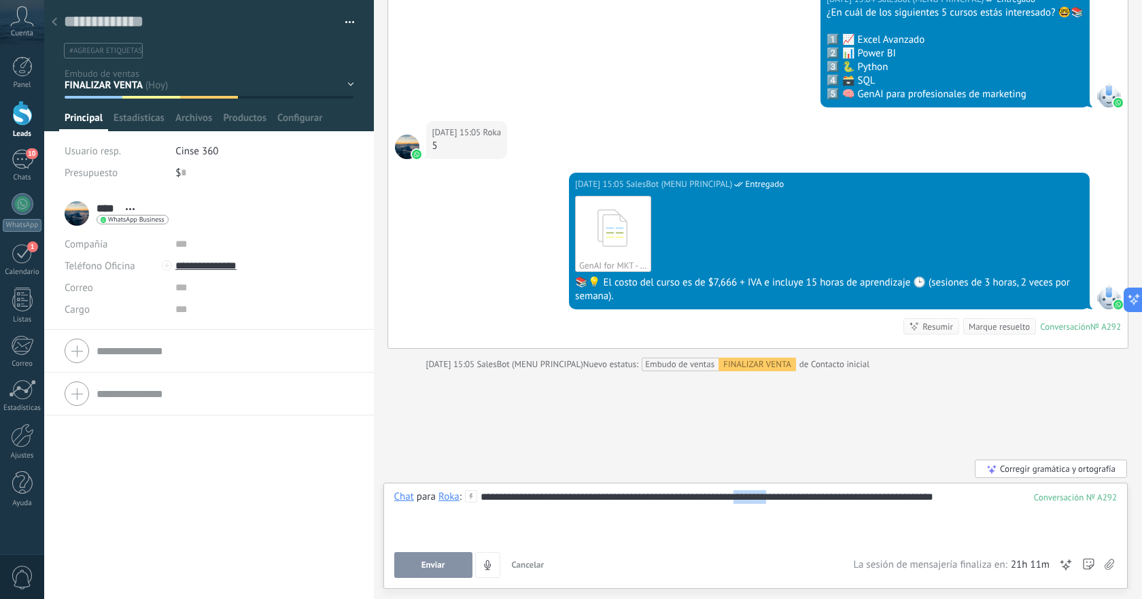
drag, startPoint x: 754, startPoint y: 500, endPoint x: 789, endPoint y: 501, distance: 35.4
click at [789, 501] on div "**********" at bounding box center [755, 516] width 723 height 52
click at [438, 566] on span "Enviar" at bounding box center [433, 565] width 24 height 10
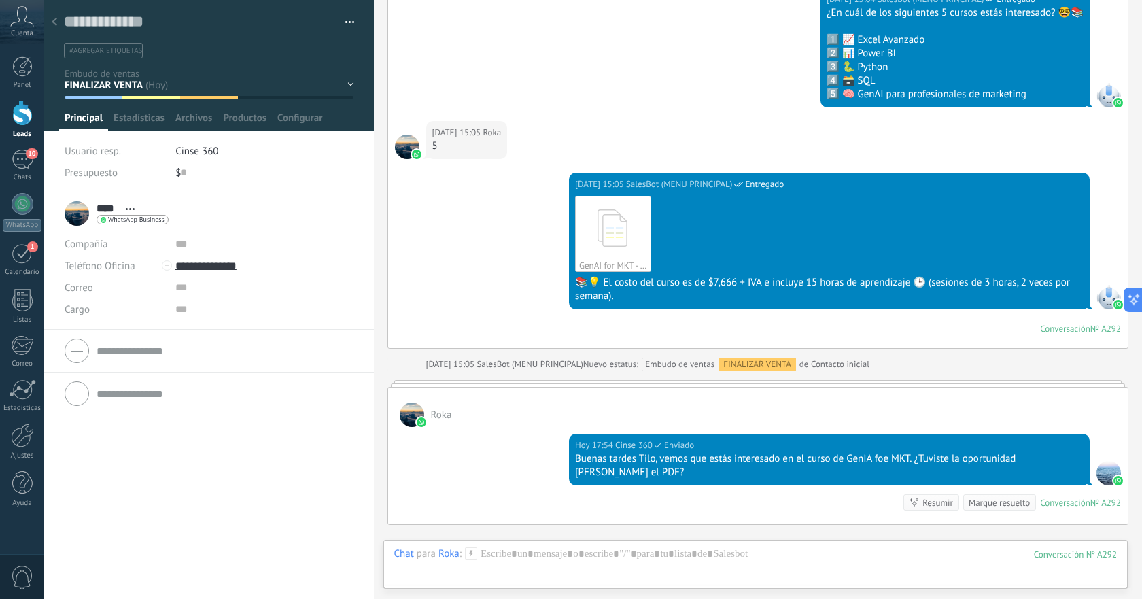
click at [55, 26] on icon at bounding box center [54, 22] width 5 height 8
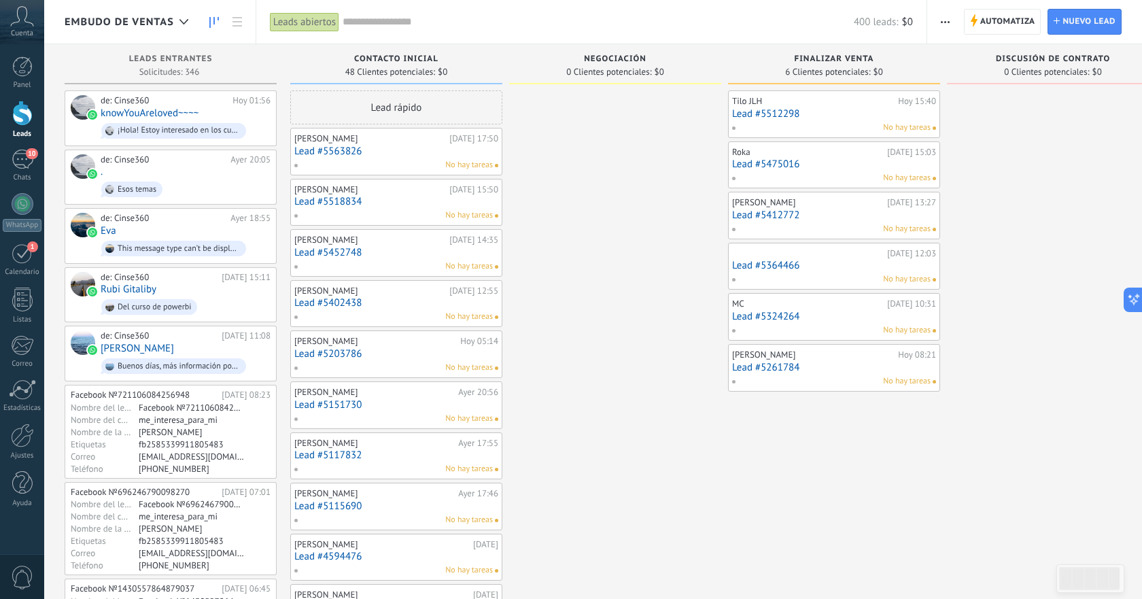
click at [843, 213] on link "Lead #5412772" at bounding box center [834, 215] width 204 height 12
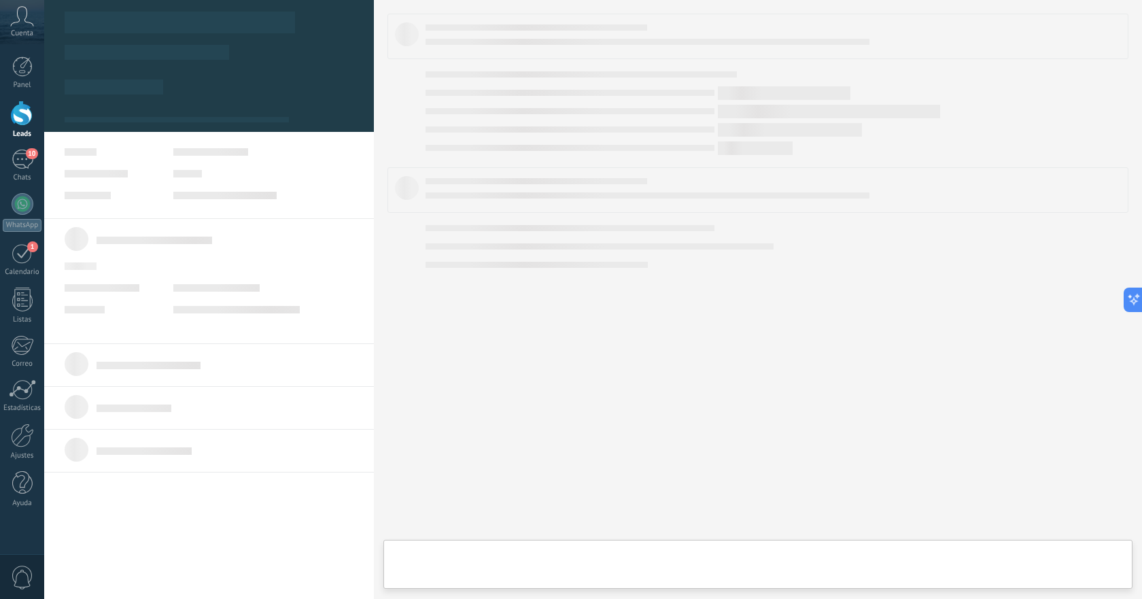
type textarea "**********"
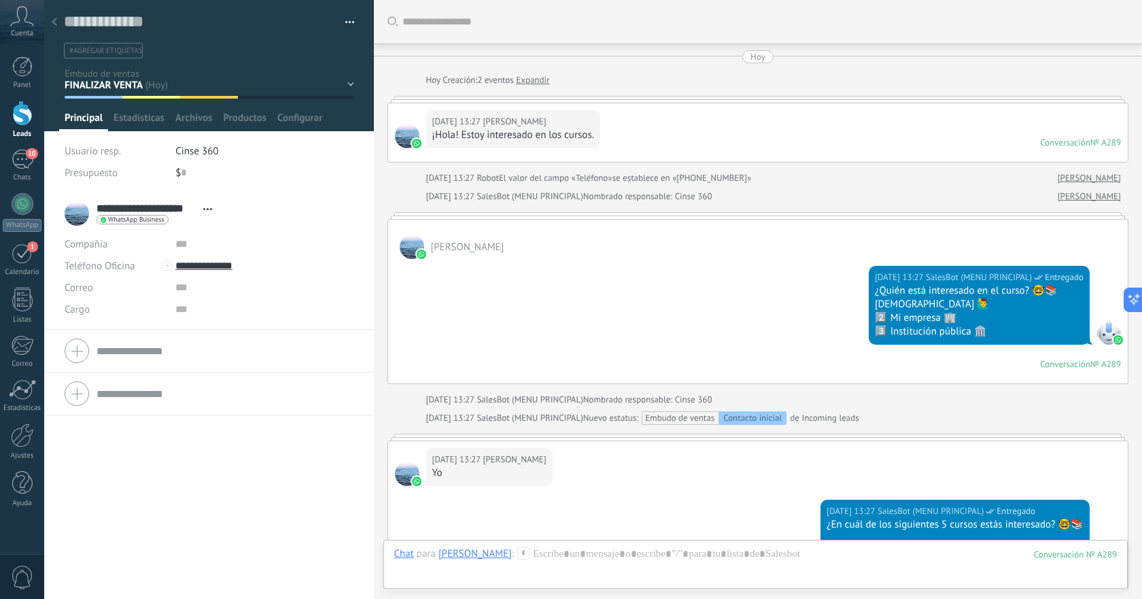
scroll to position [849, 0]
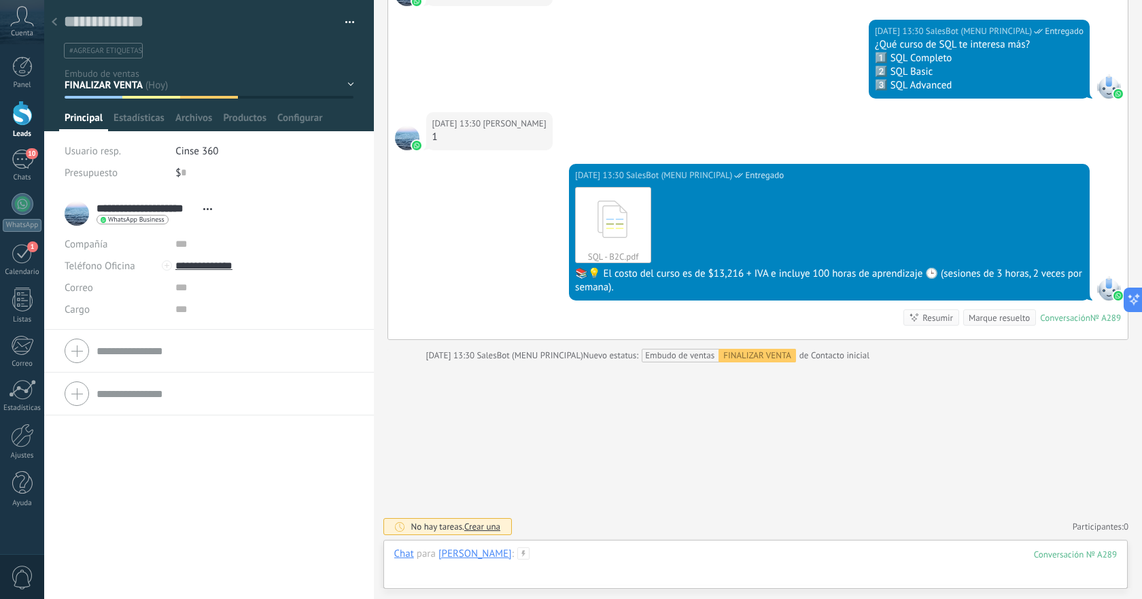
click at [675, 553] on div at bounding box center [755, 567] width 723 height 41
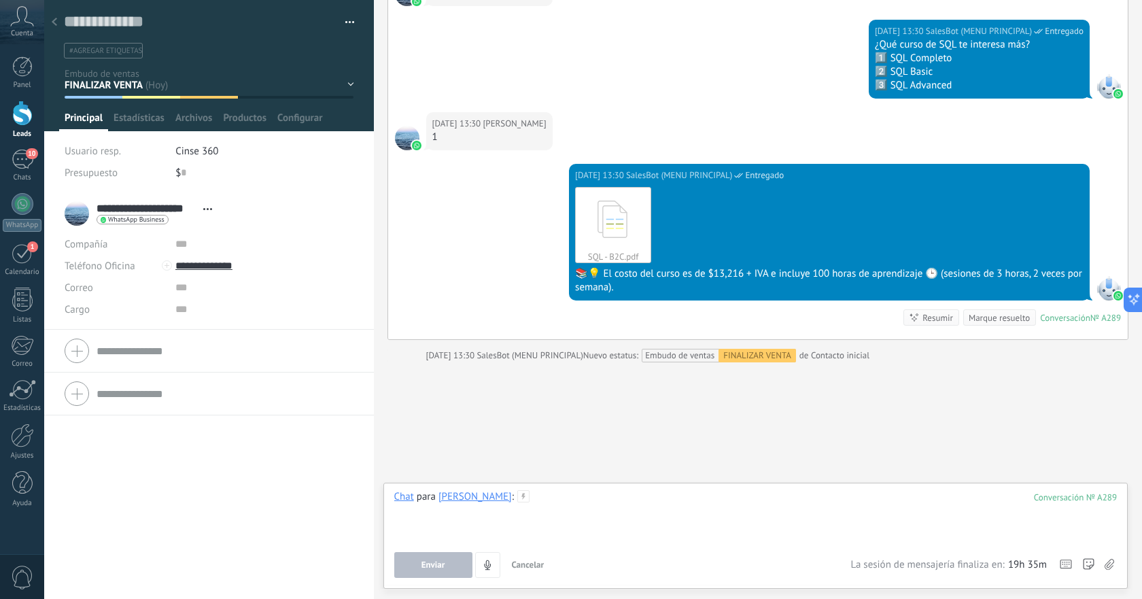
paste div
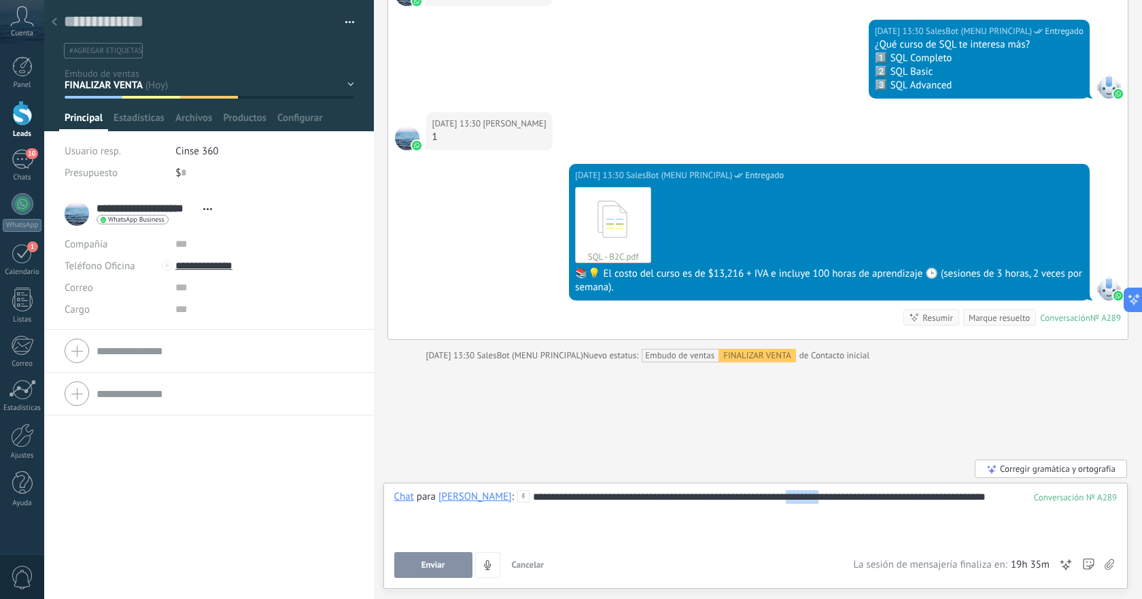
drag, startPoint x: 826, startPoint y: 498, endPoint x: 862, endPoint y: 502, distance: 35.6
click at [862, 502] on div "**********" at bounding box center [755, 516] width 723 height 52
click at [435, 561] on span "Enviar" at bounding box center [433, 565] width 24 height 10
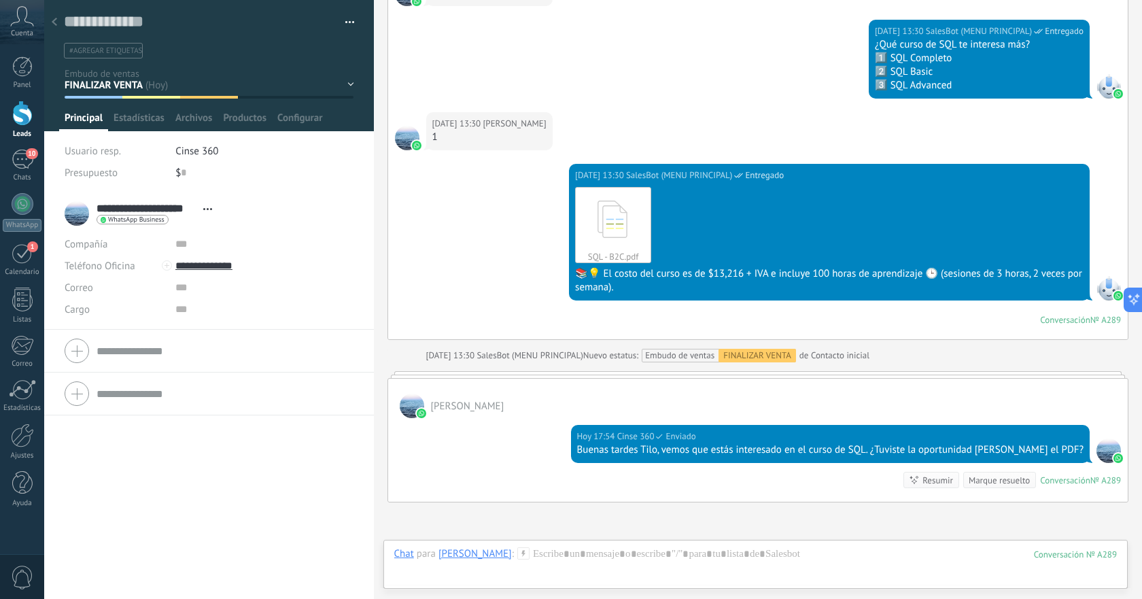
scroll to position [841, 0]
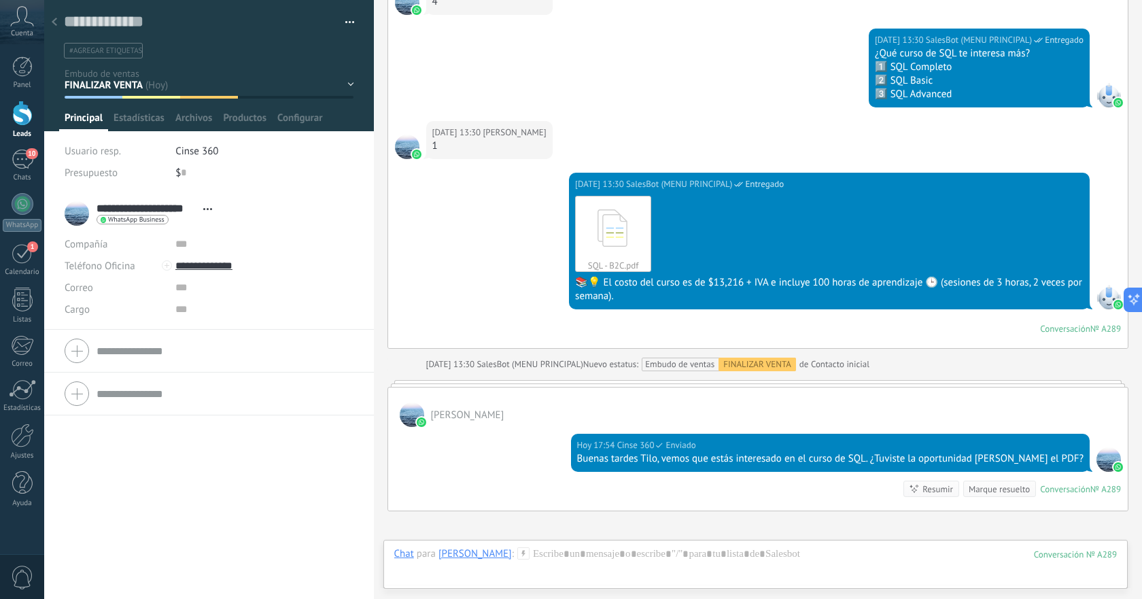
click at [54, 26] on icon at bounding box center [54, 22] width 5 height 8
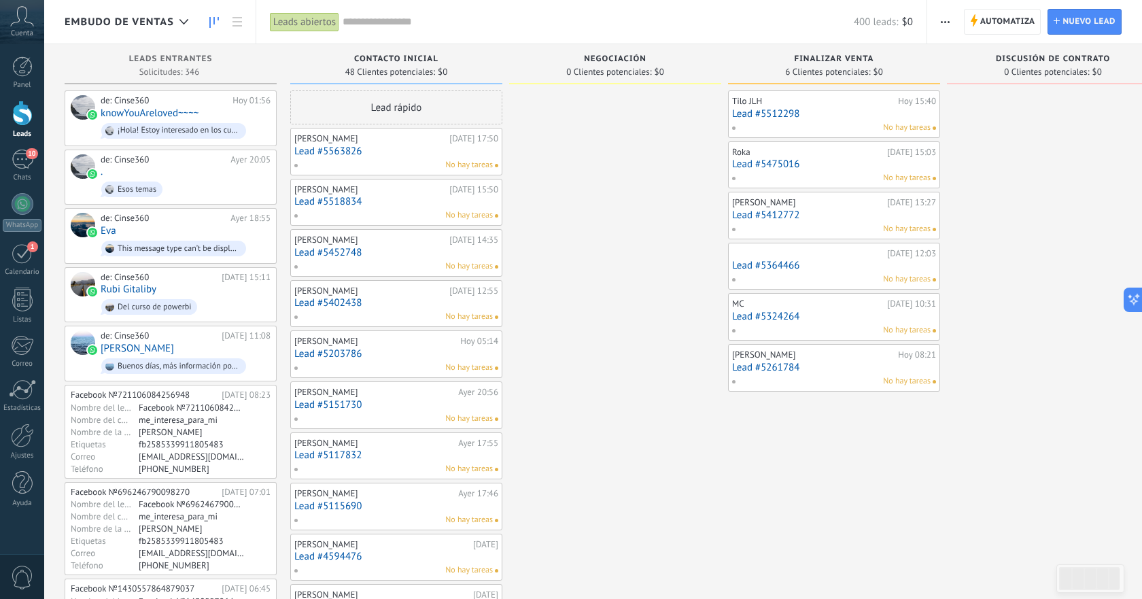
click at [840, 266] on link "Lead #5364466" at bounding box center [834, 266] width 204 height 12
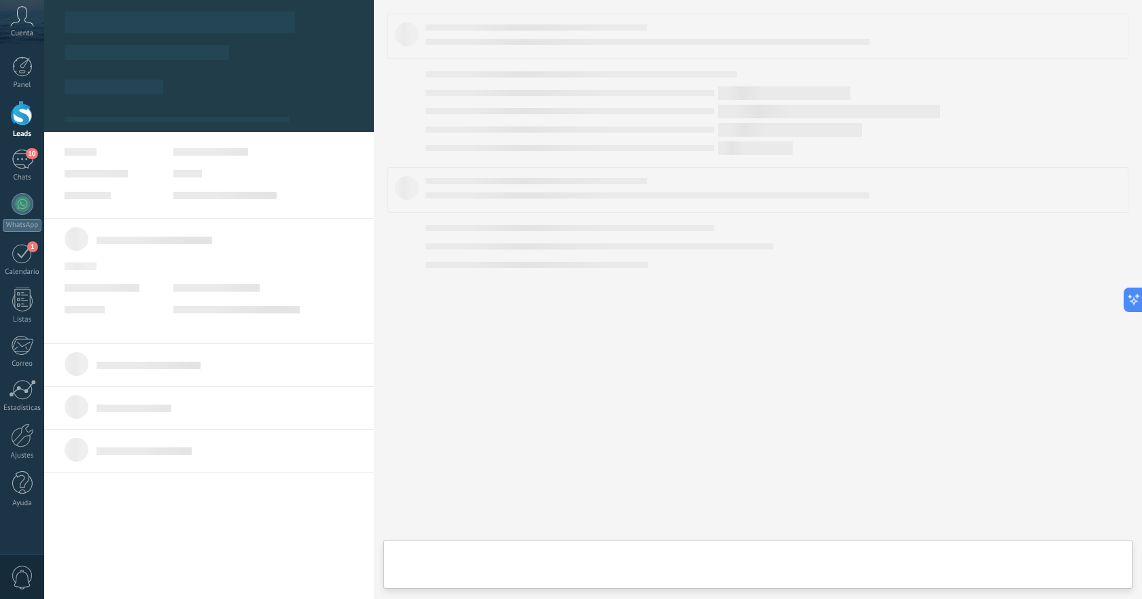
type textarea "**********"
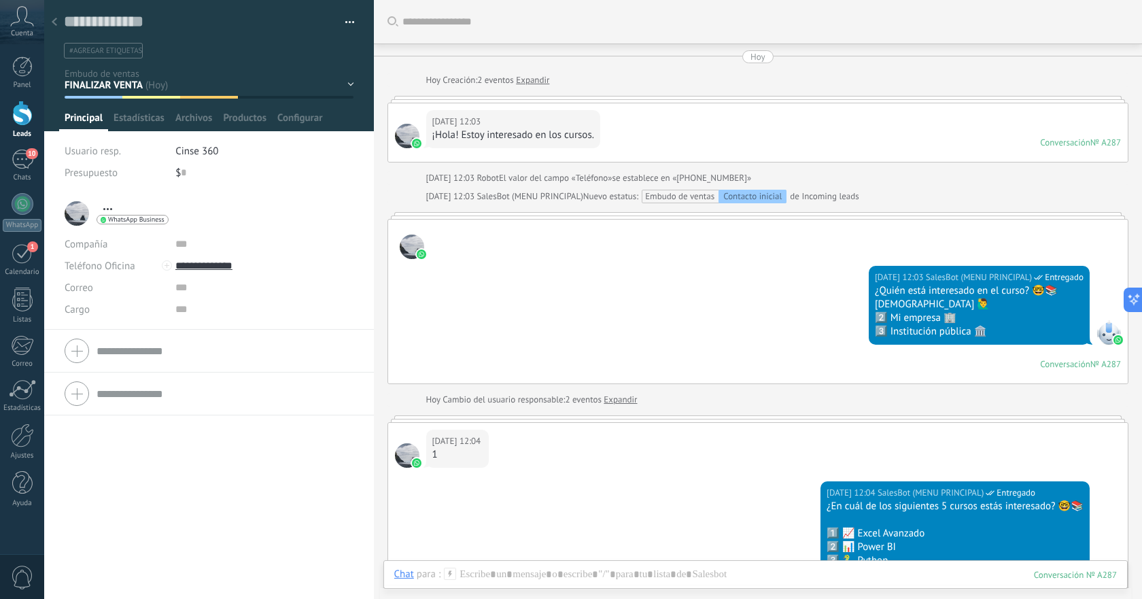
scroll to position [493, 0]
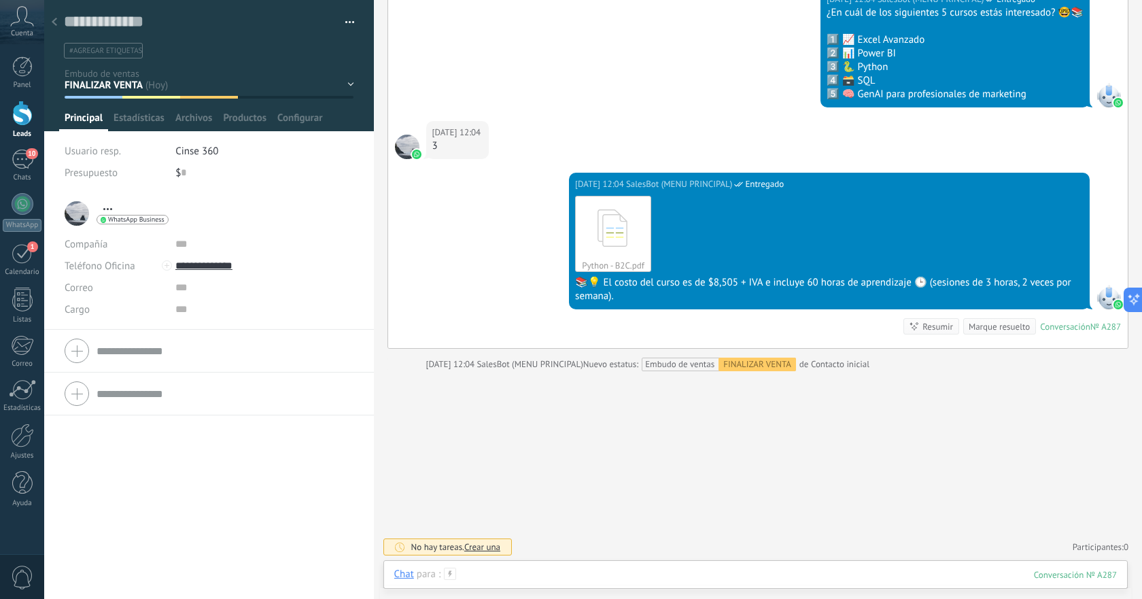
click at [590, 580] on div at bounding box center [755, 587] width 723 height 41
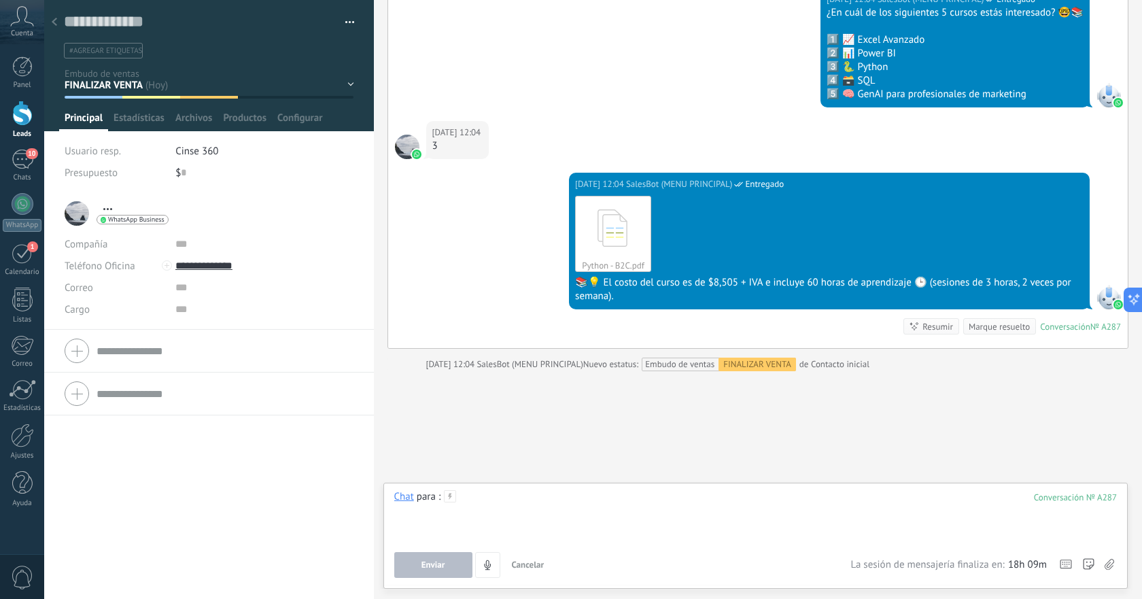
paste div
click at [768, 499] on div "**********" at bounding box center [755, 516] width 723 height 52
click at [440, 562] on span "Enviar" at bounding box center [433, 565] width 24 height 10
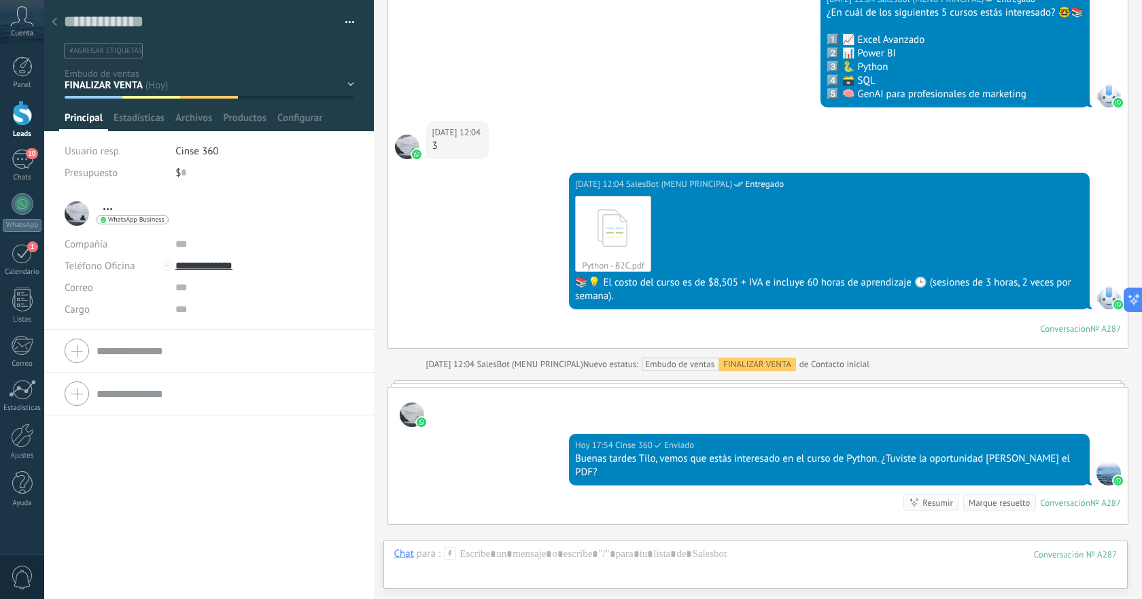
click at [55, 24] on icon at bounding box center [54, 22] width 5 height 8
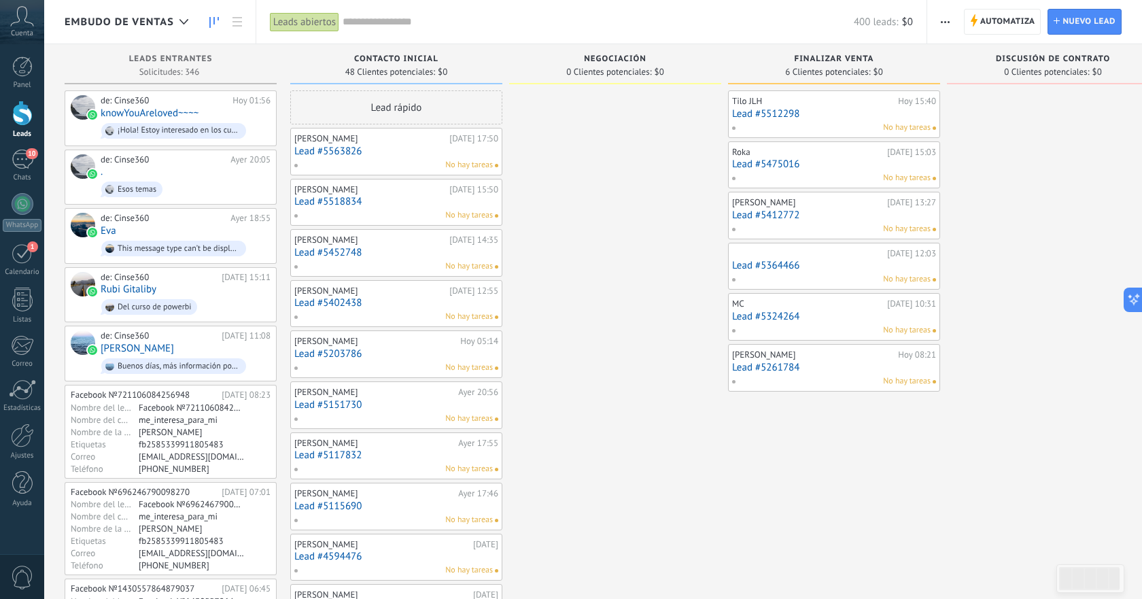
click at [825, 312] on link "Lead #5324264" at bounding box center [834, 317] width 204 height 12
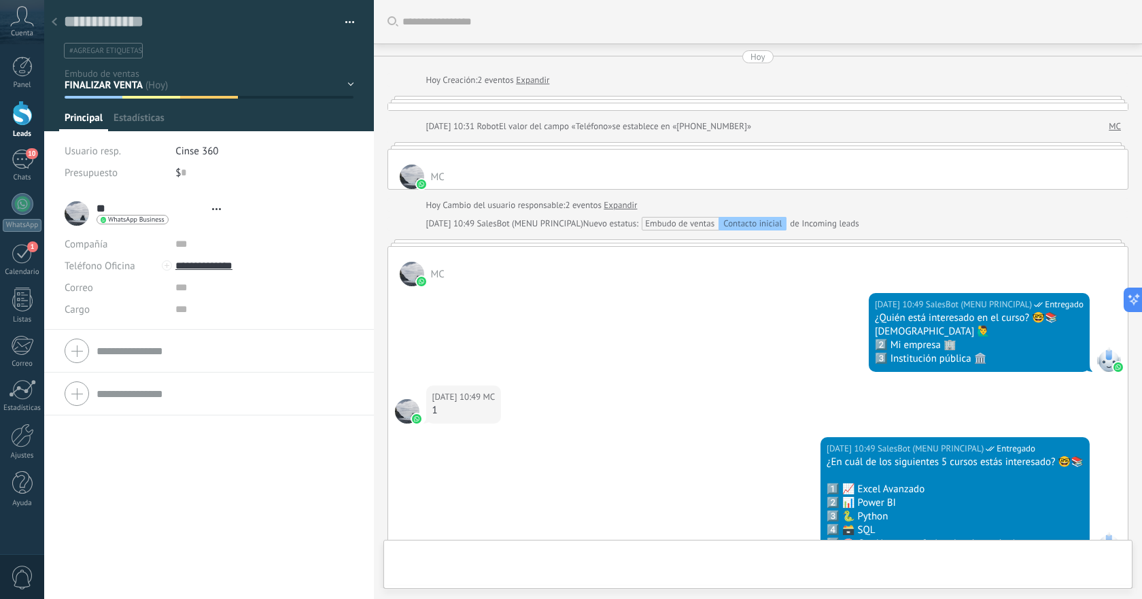
type textarea "**********"
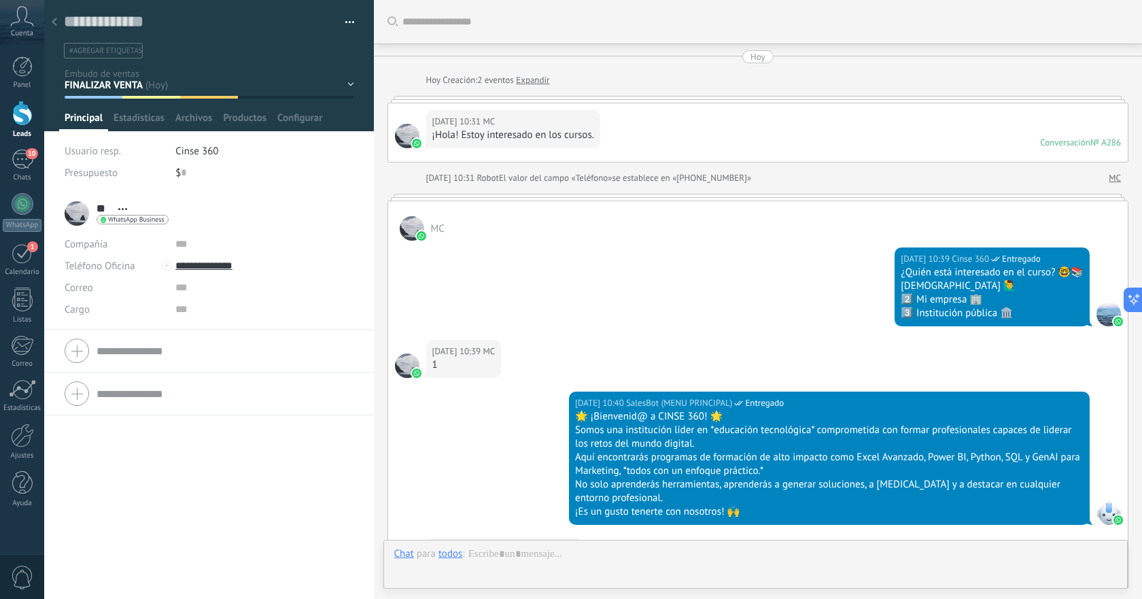
scroll to position [1659, 0]
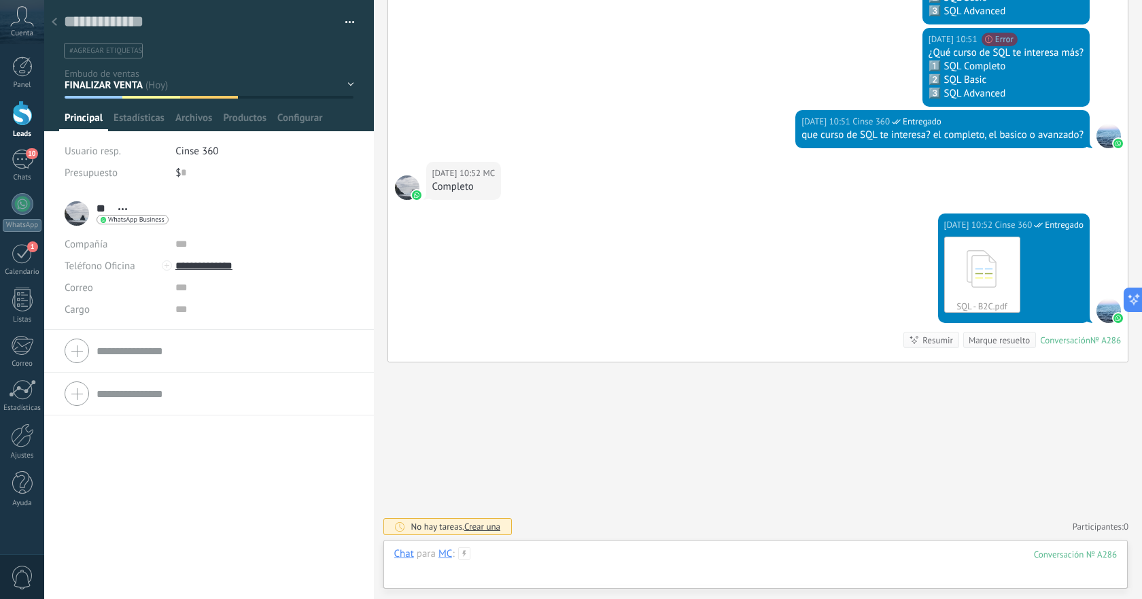
click at [675, 555] on div at bounding box center [755, 567] width 723 height 41
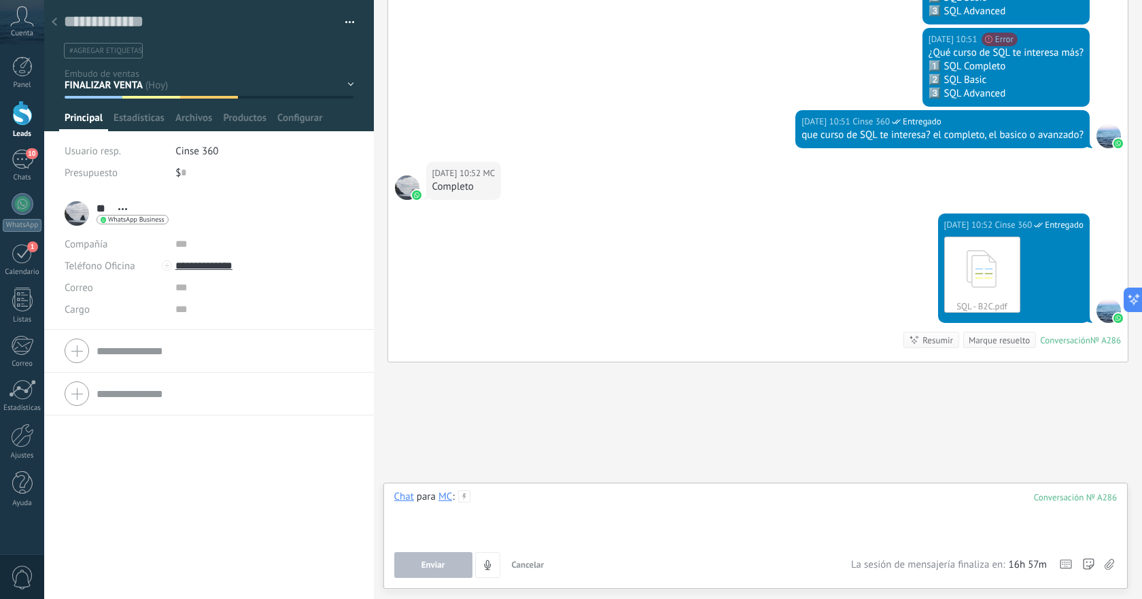
paste div
click at [781, 497] on div "**********" at bounding box center [755, 516] width 723 height 52
click at [447, 562] on button "Enviar" at bounding box center [433, 565] width 78 height 26
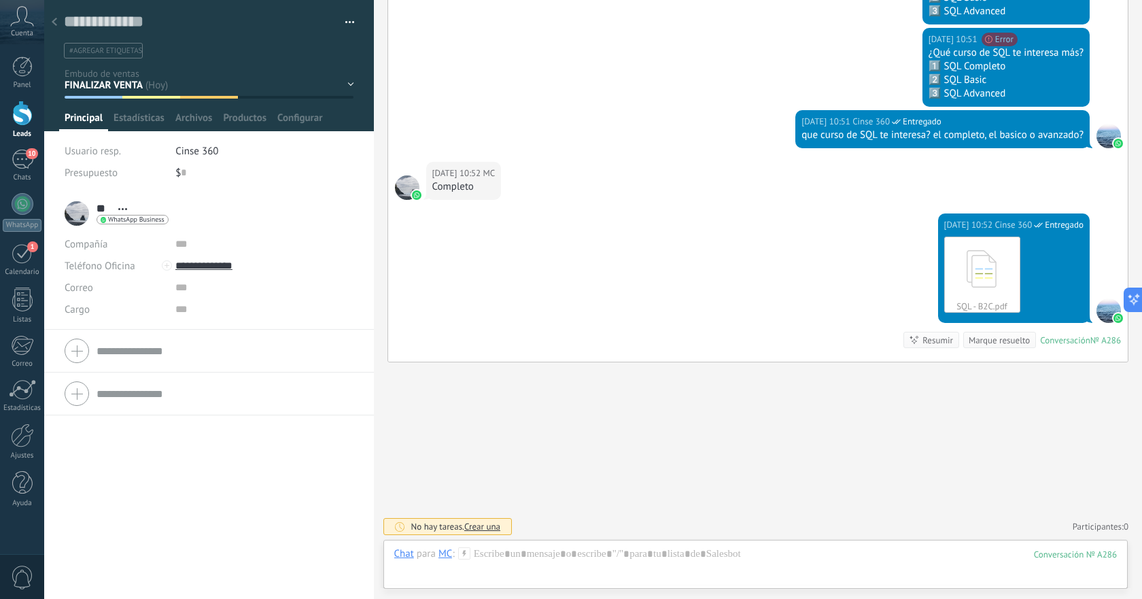
scroll to position [1701, 0]
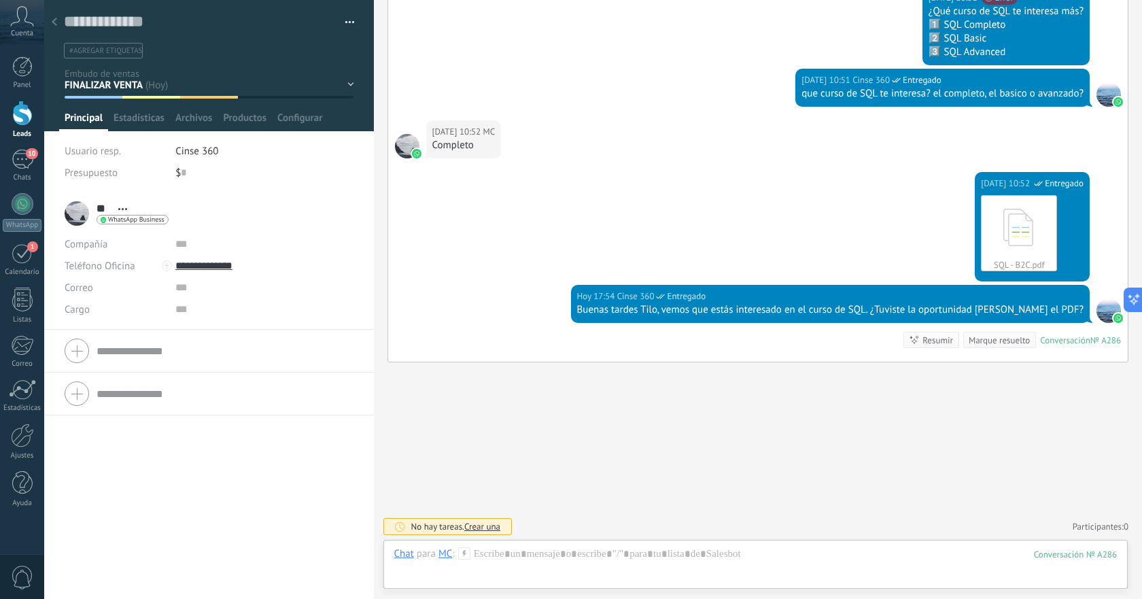
click at [54, 22] on icon at bounding box center [54, 22] width 5 height 8
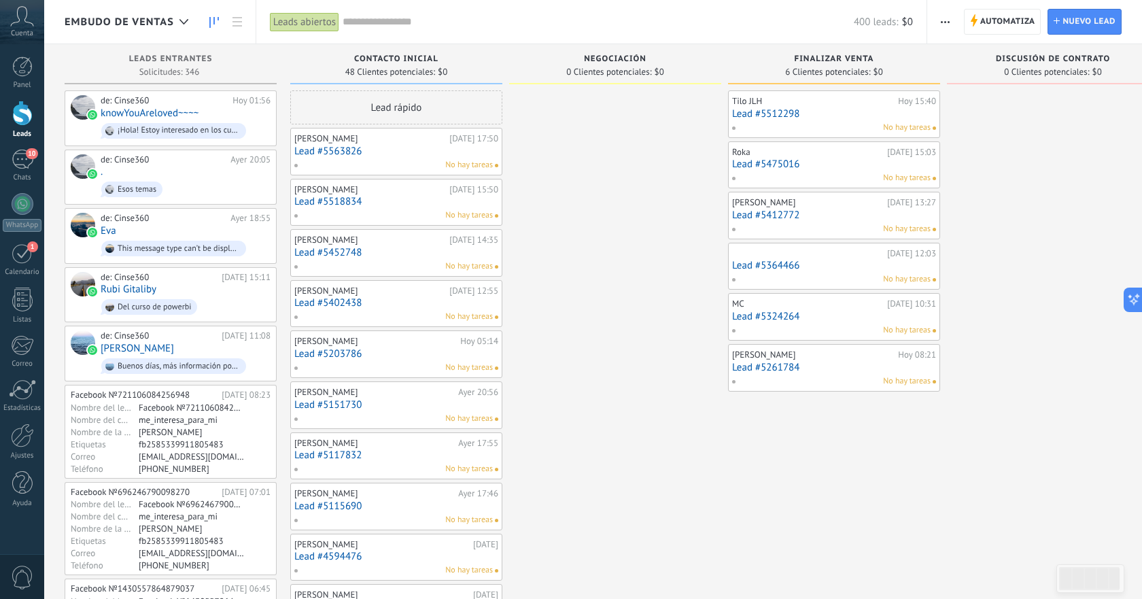
click at [832, 361] on link "Lead #5261784" at bounding box center [834, 367] width 204 height 12
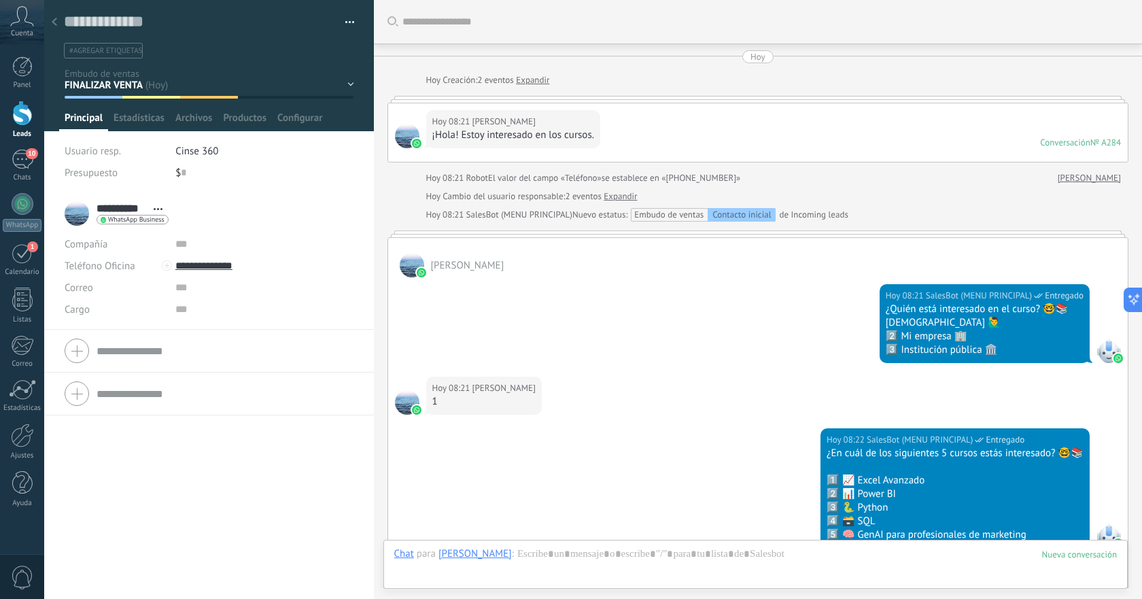
scroll to position [774, 0]
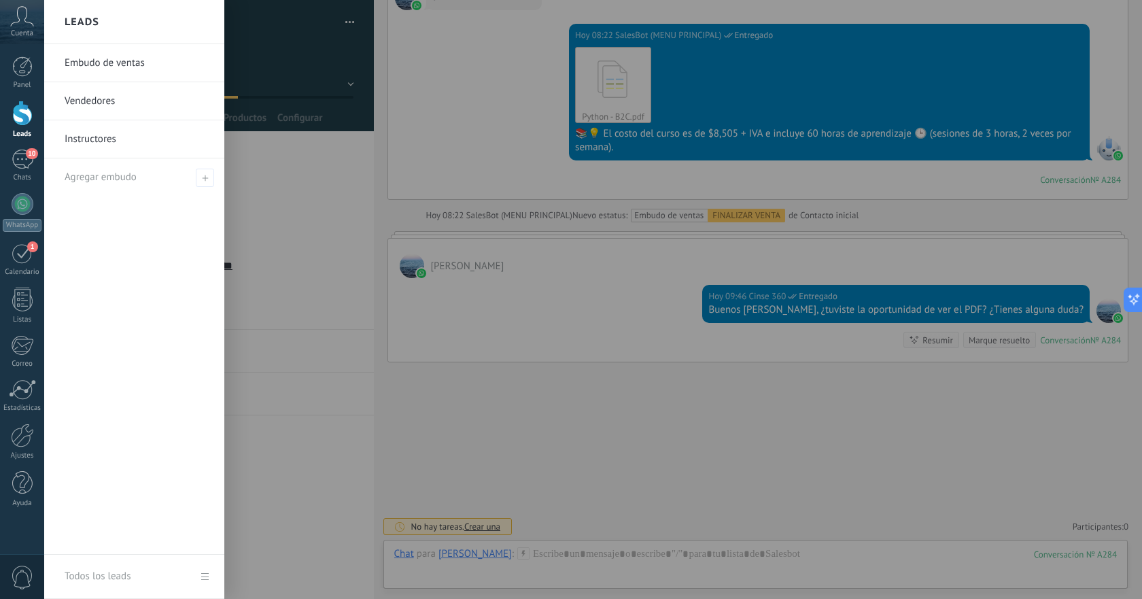
click at [19, 123] on div at bounding box center [22, 113] width 20 height 25
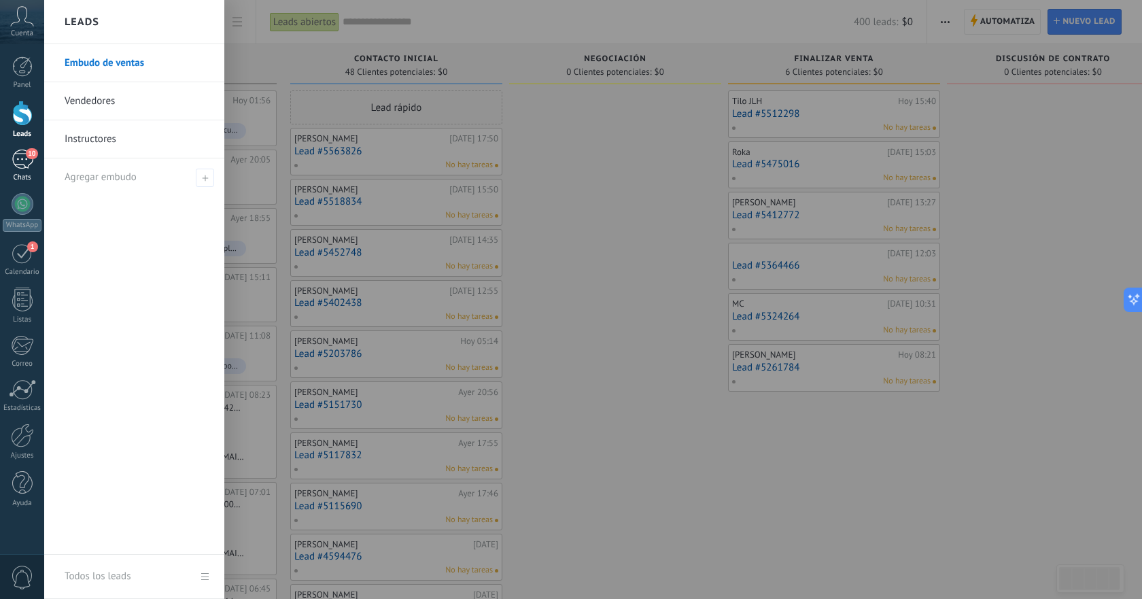
click at [27, 152] on span "10" at bounding box center [32, 153] width 12 height 11
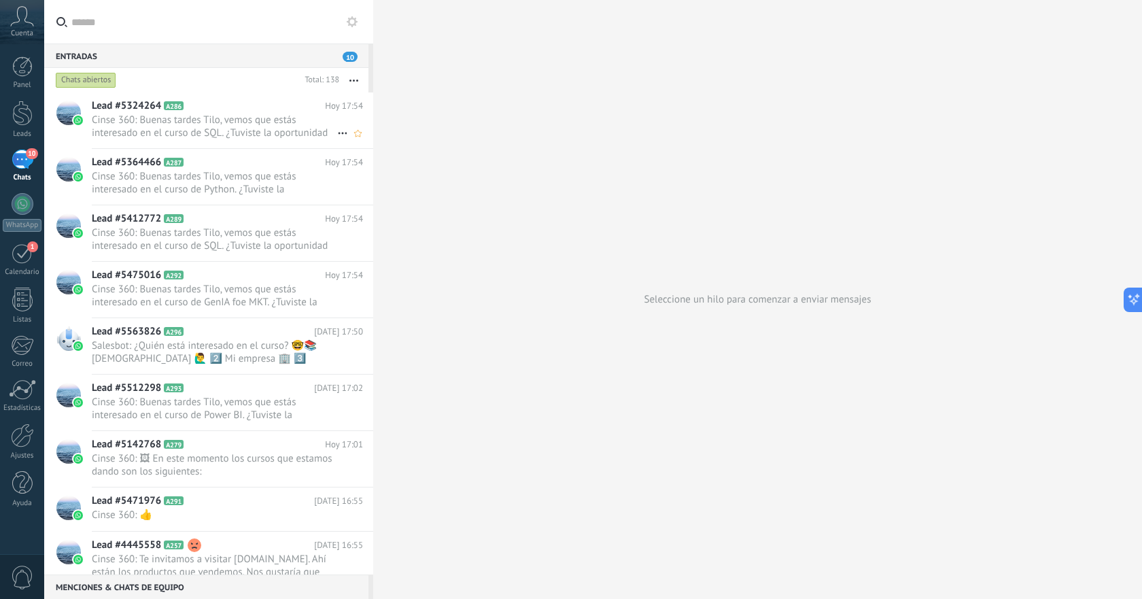
click at [240, 129] on span "Cinse 360: Buenas tardes Tilo, vemos que estás interesado en el curso de SQL. ¿…" at bounding box center [214, 126] width 245 height 26
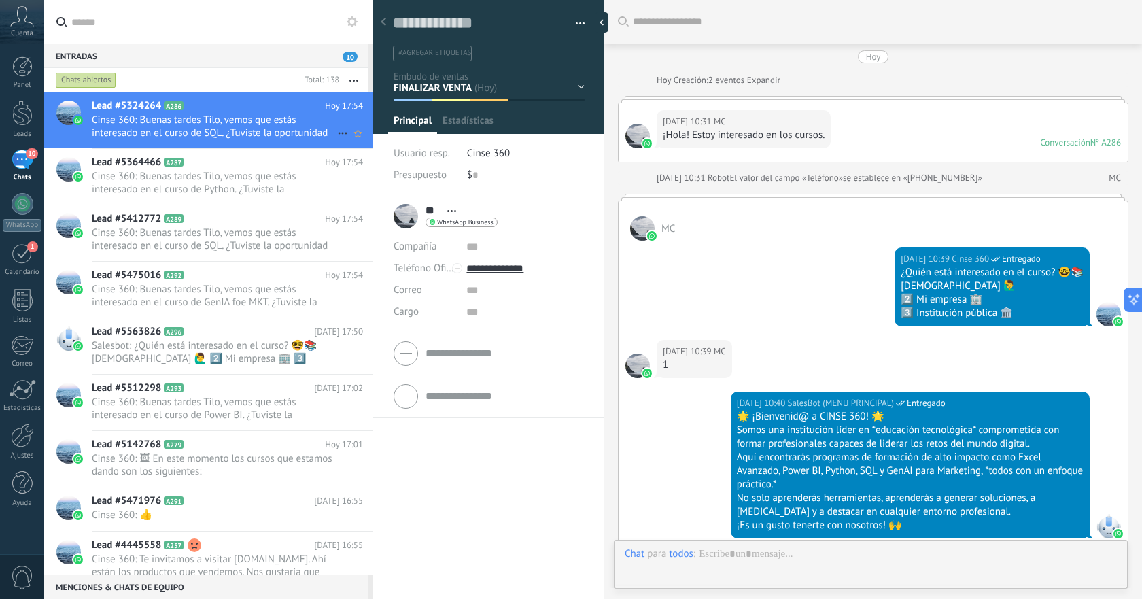
type textarea "**********"
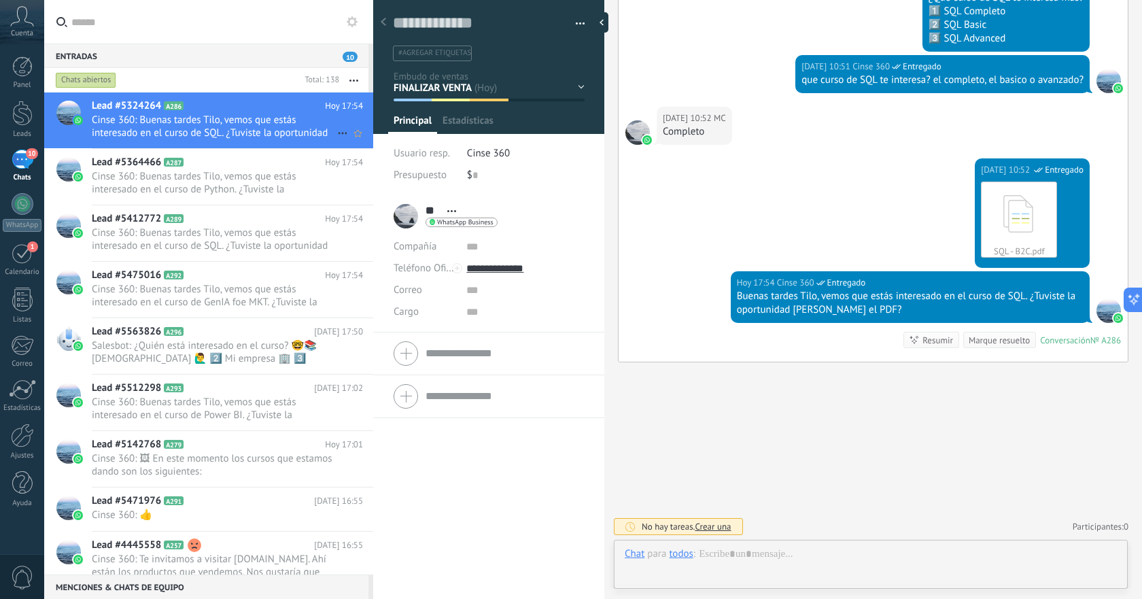
scroll to position [20, 0]
